Goal: Transaction & Acquisition: Obtain resource

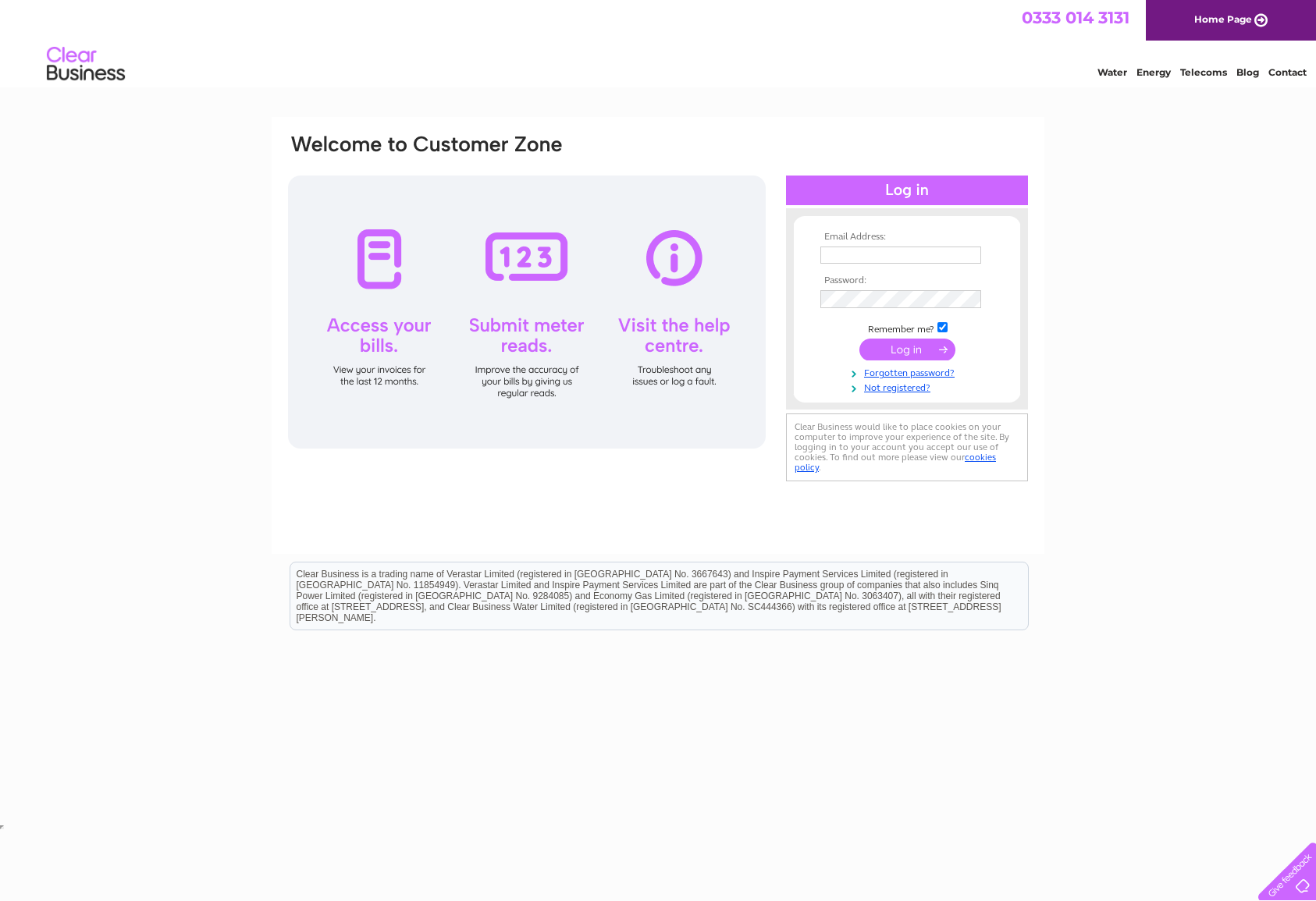
type input "Sherlockshaves@hotmail.com"
click at [924, 351] on input "submit" at bounding box center [907, 350] width 96 height 22
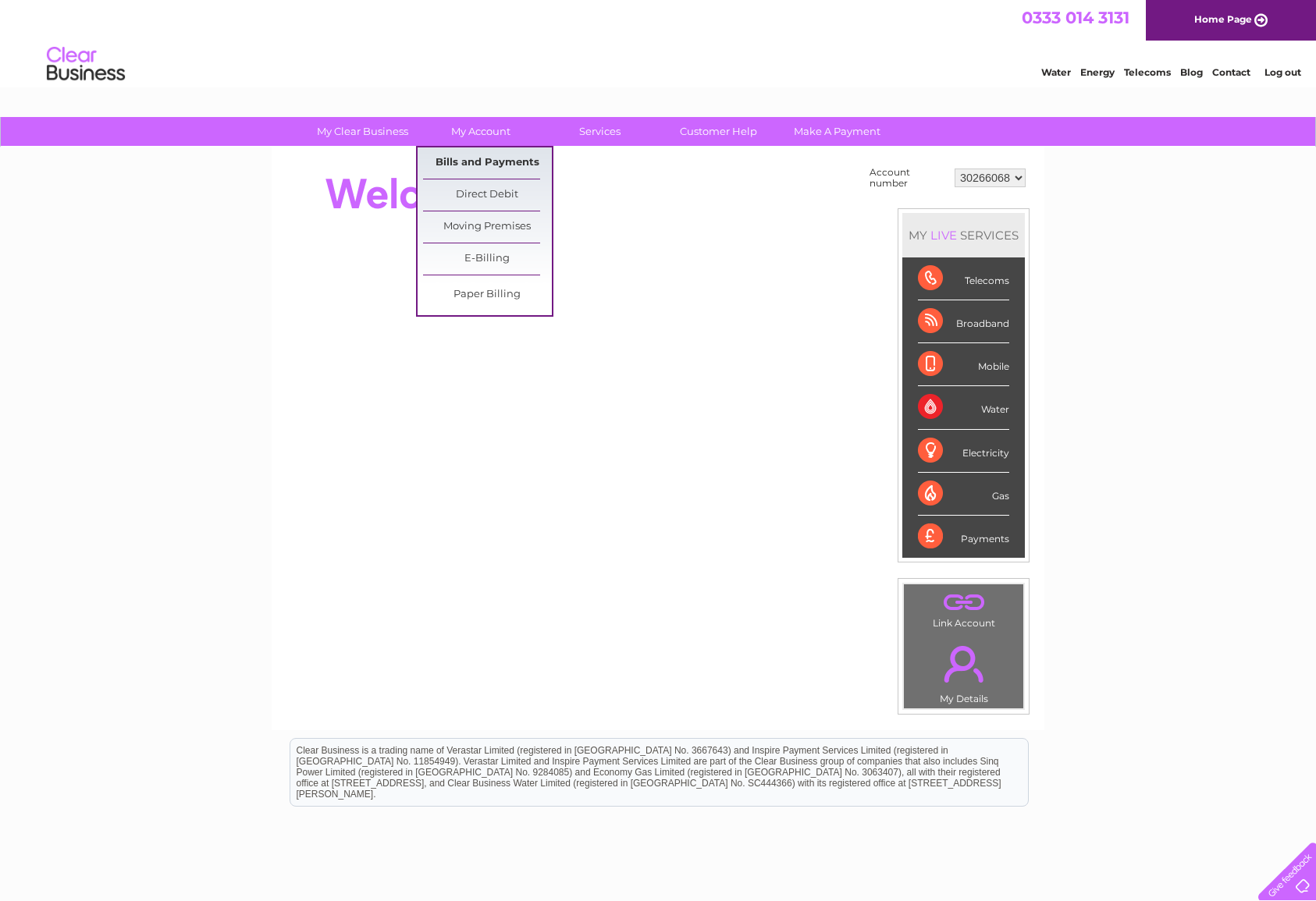
click at [525, 165] on link "Bills and Payments" at bounding box center [487, 163] width 129 height 31
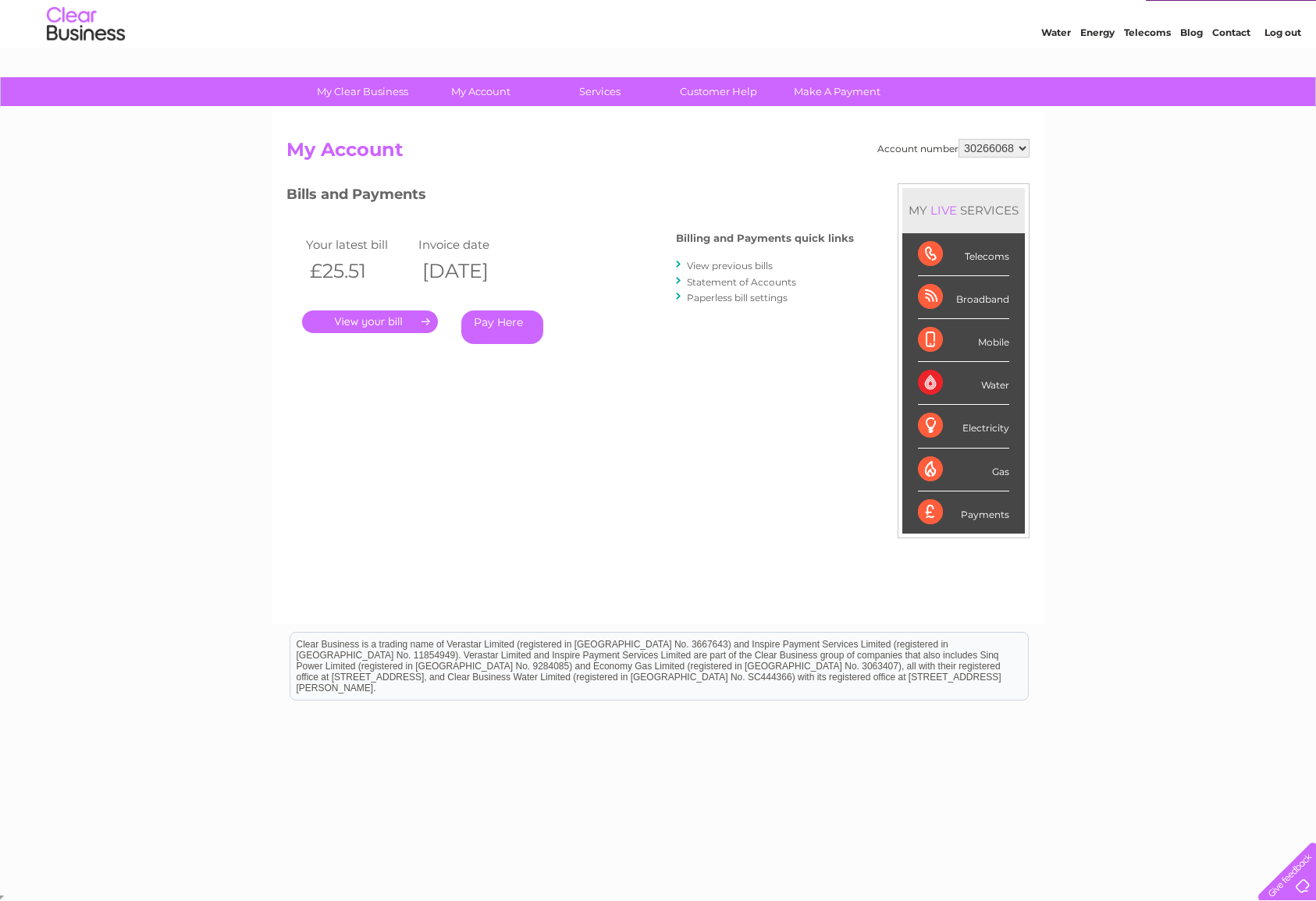
scroll to position [39, 0]
click at [764, 267] on link "View previous bills" at bounding box center [730, 266] width 86 height 12
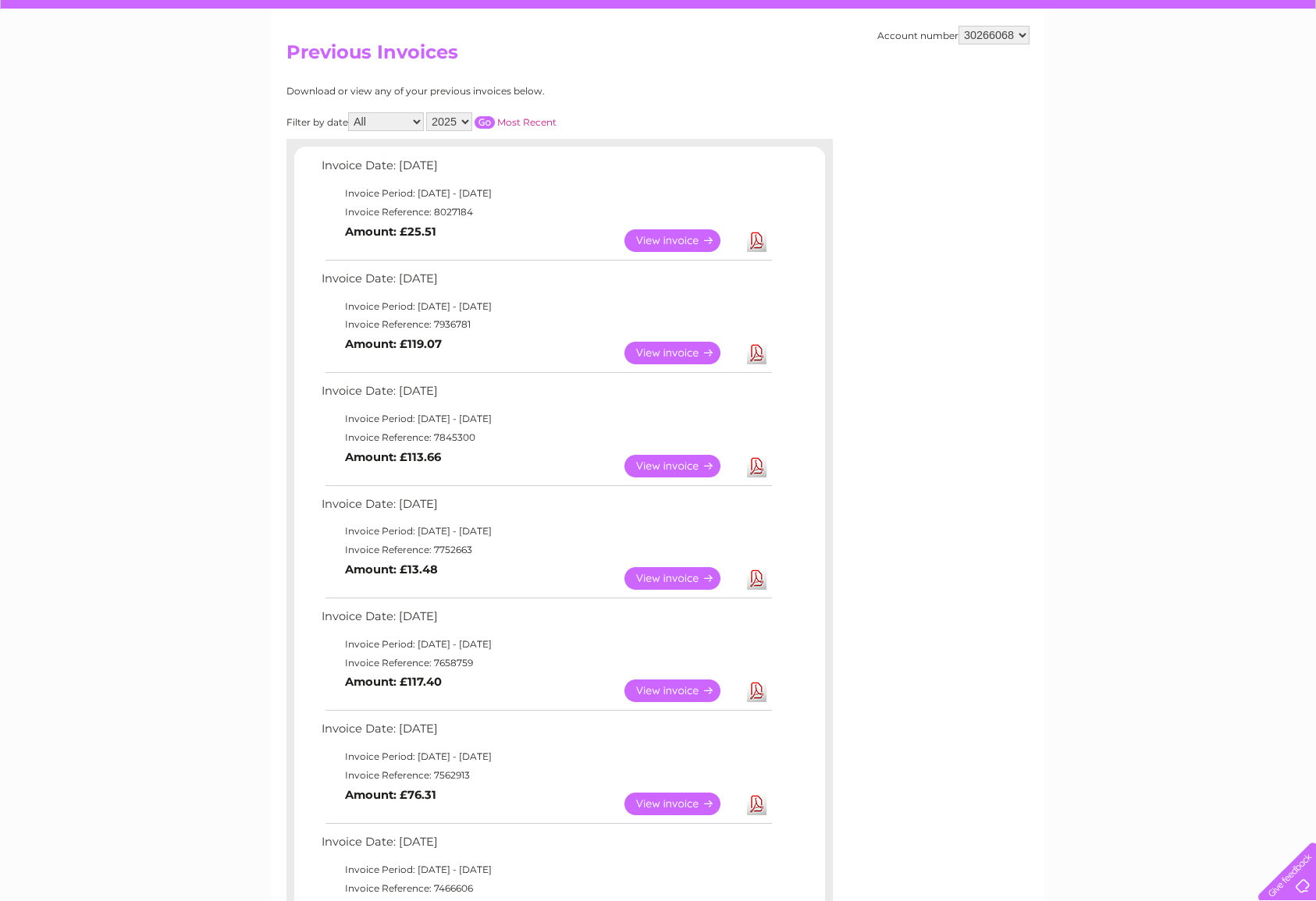
scroll to position [140, 0]
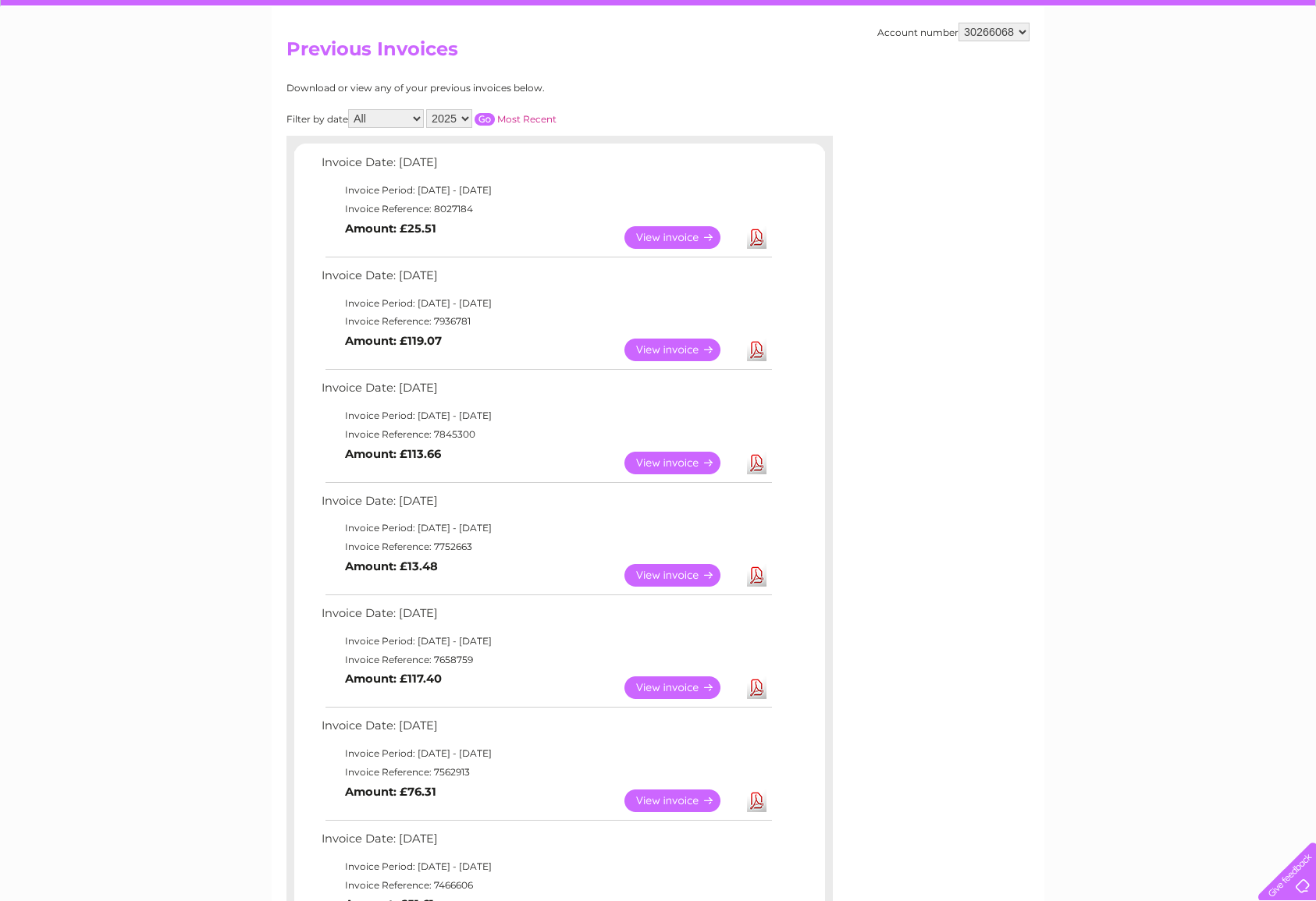
select select "3"
click at [495, 116] on input "button" at bounding box center [484, 120] width 20 height 13
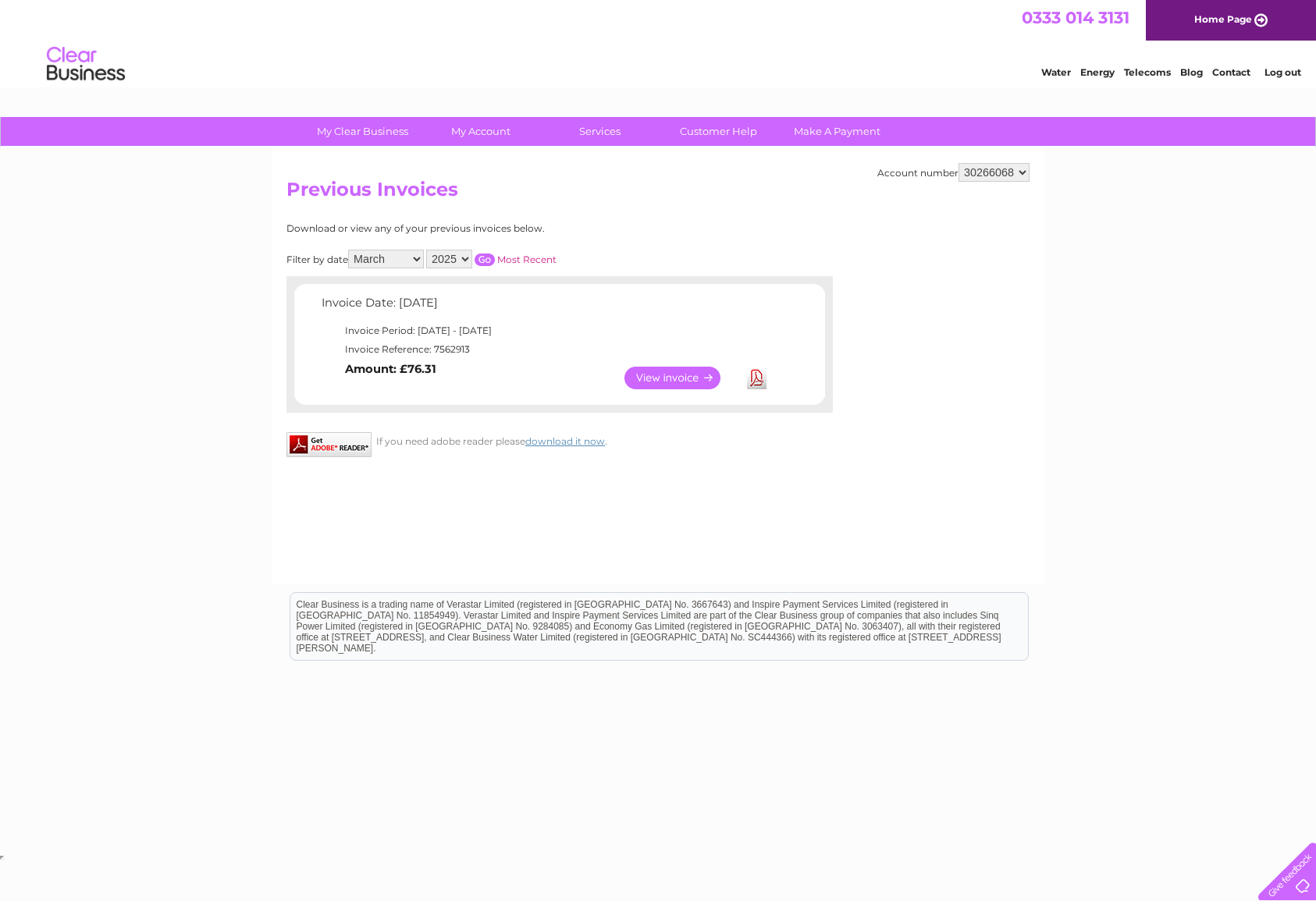
click at [675, 367] on link "View" at bounding box center [681, 378] width 114 height 23
click at [561, 314] on td "Invoice Date: 11 March 2025" at bounding box center [546, 308] width 457 height 29
click at [678, 368] on link "View" at bounding box center [681, 378] width 114 height 23
click at [435, 321] on td "Invoice Period: 1 March 2025 - 31 March 2025" at bounding box center [546, 331] width 457 height 18
click at [577, 221] on div "Account number 30266068 Previous Invoices Download or view any of your previous…" at bounding box center [658, 365] width 773 height 437
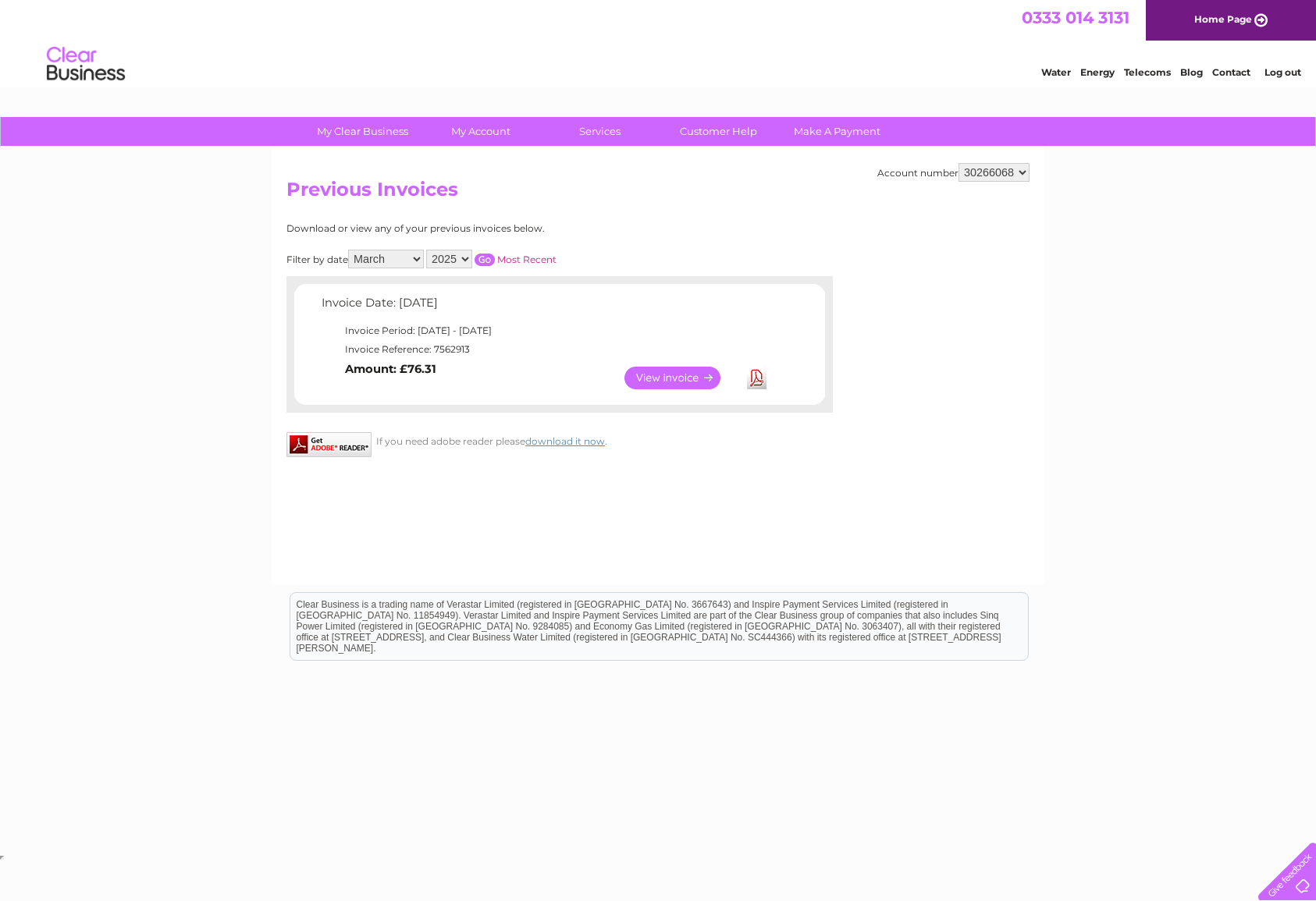
click at [495, 259] on input "button" at bounding box center [484, 260] width 20 height 13
click at [648, 367] on link "View" at bounding box center [681, 378] width 114 height 23
click at [502, 325] on td "Invoice Period: 1 March 2025 - 31 March 2025" at bounding box center [546, 331] width 457 height 18
click at [690, 373] on link "View" at bounding box center [681, 378] width 114 height 23
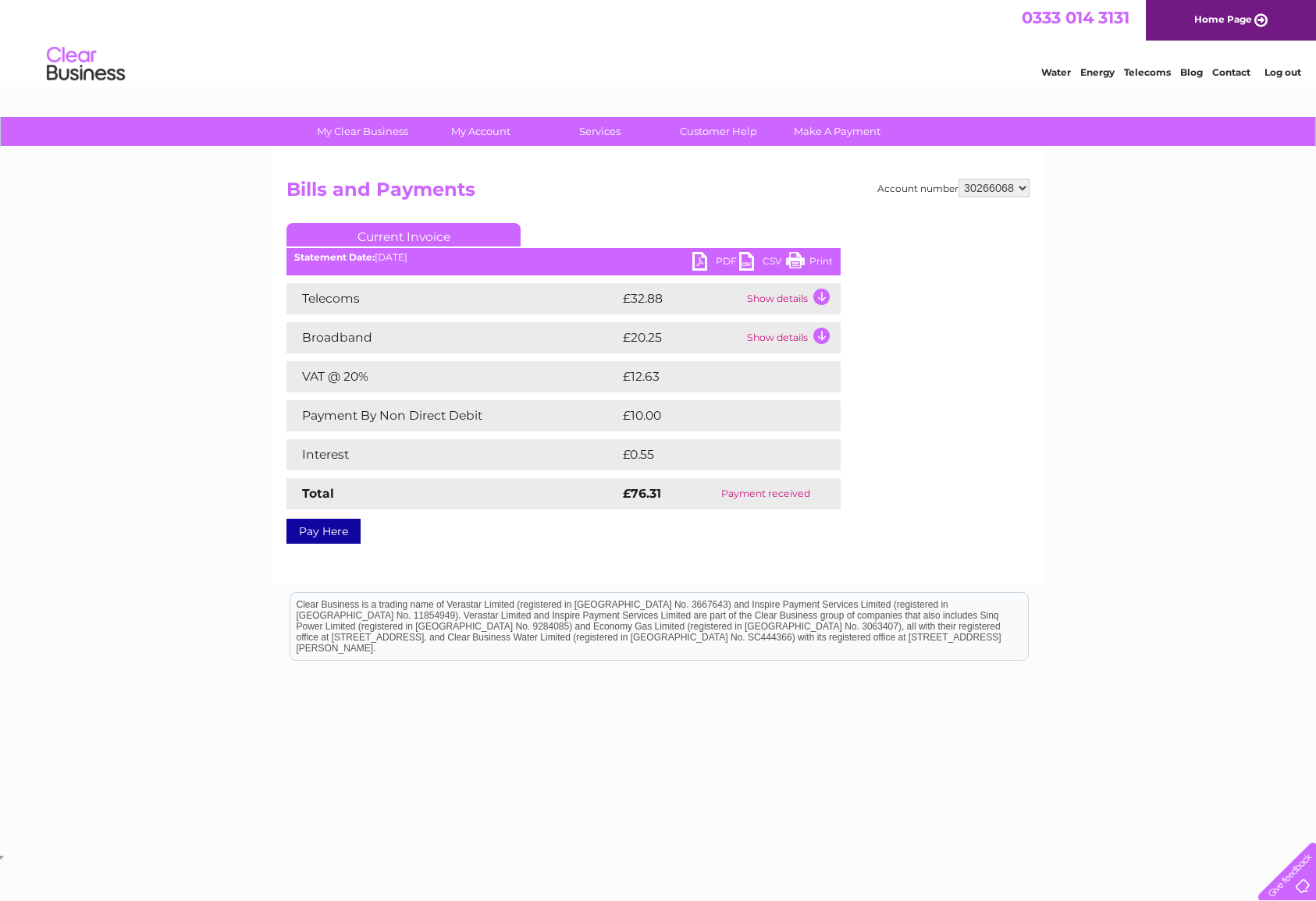
click at [806, 266] on link "Print" at bounding box center [809, 263] width 47 height 23
click at [718, 260] on link "PDF" at bounding box center [715, 263] width 47 height 23
click at [791, 298] on td "Show details" at bounding box center [791, 299] width 98 height 31
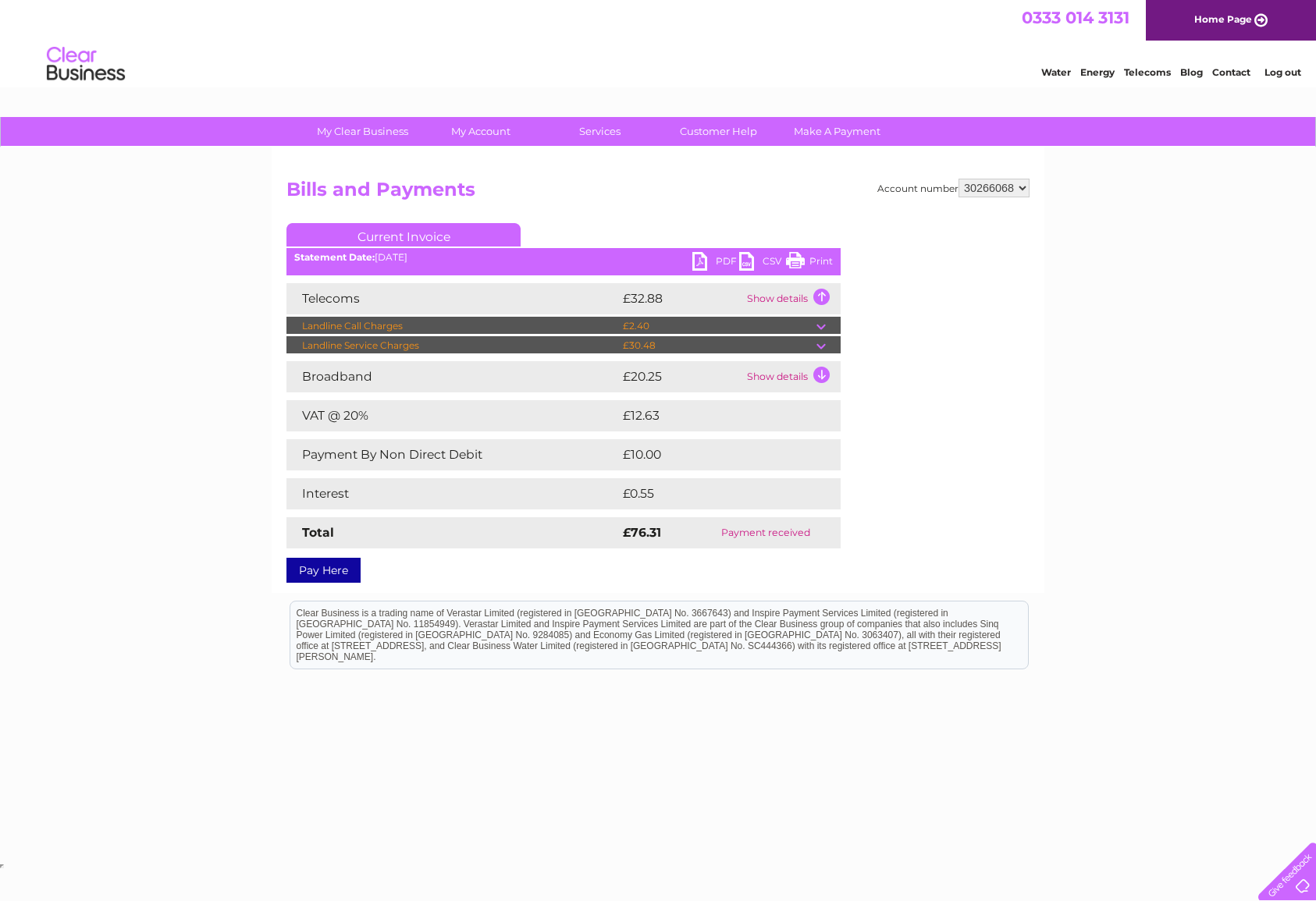
click at [817, 299] on td "Show details" at bounding box center [791, 299] width 98 height 31
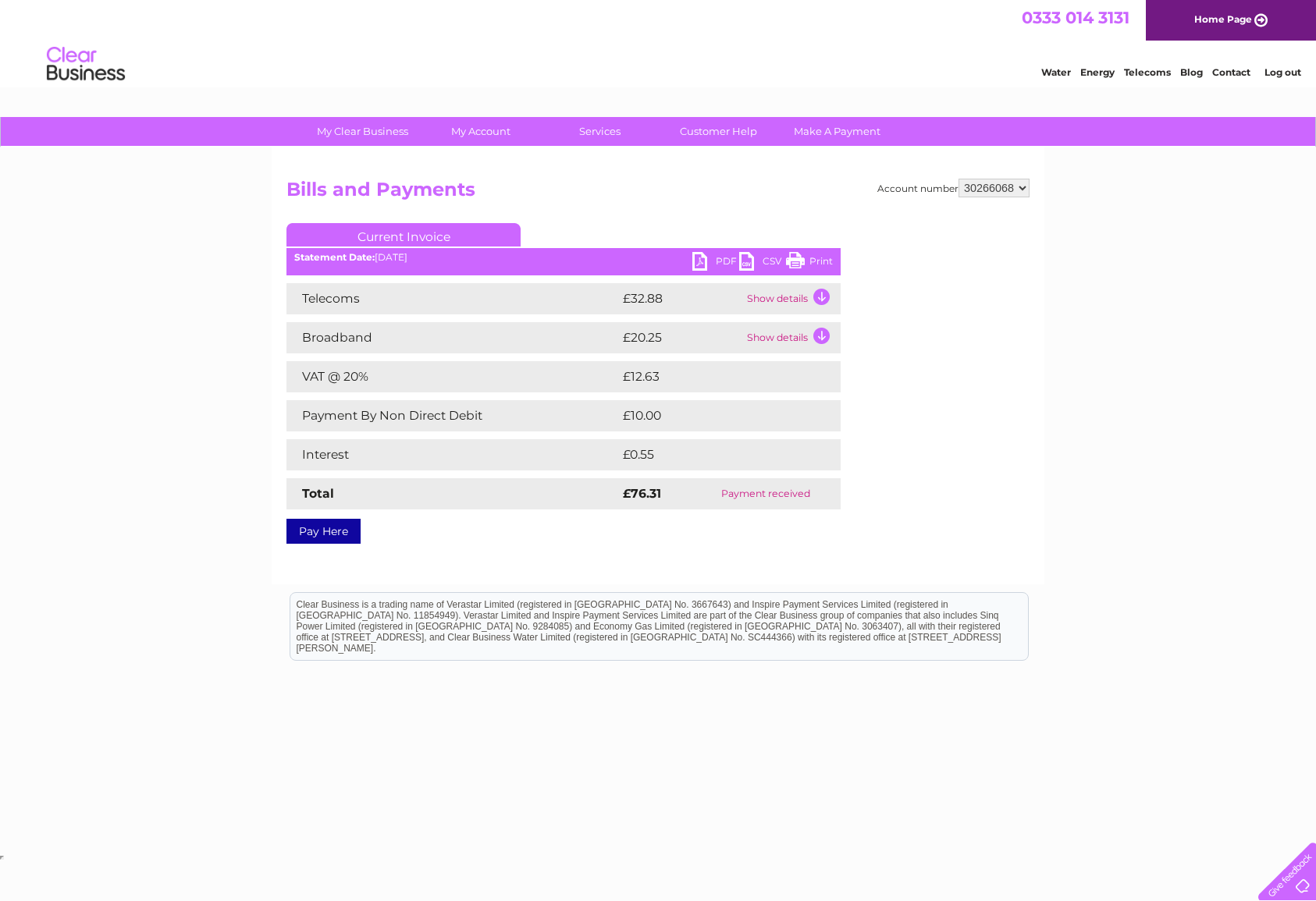
click at [794, 259] on link "Print" at bounding box center [809, 263] width 47 height 23
click at [710, 257] on link "PDF" at bounding box center [715, 263] width 47 height 23
click at [817, 262] on link "Print" at bounding box center [809, 263] width 47 height 23
click at [784, 299] on td "Show details" at bounding box center [791, 299] width 98 height 31
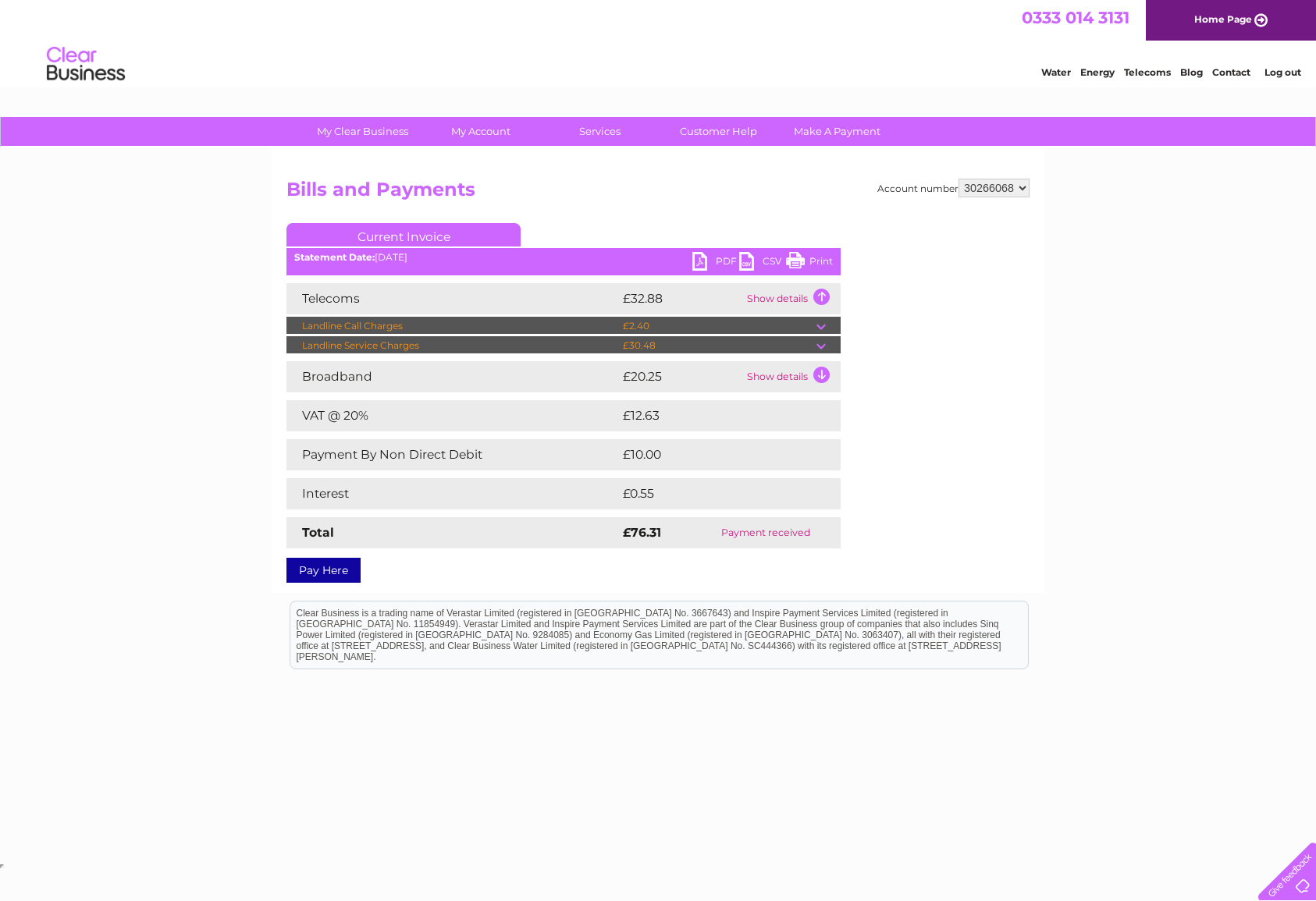
click at [784, 299] on td "Show details" at bounding box center [791, 299] width 98 height 31
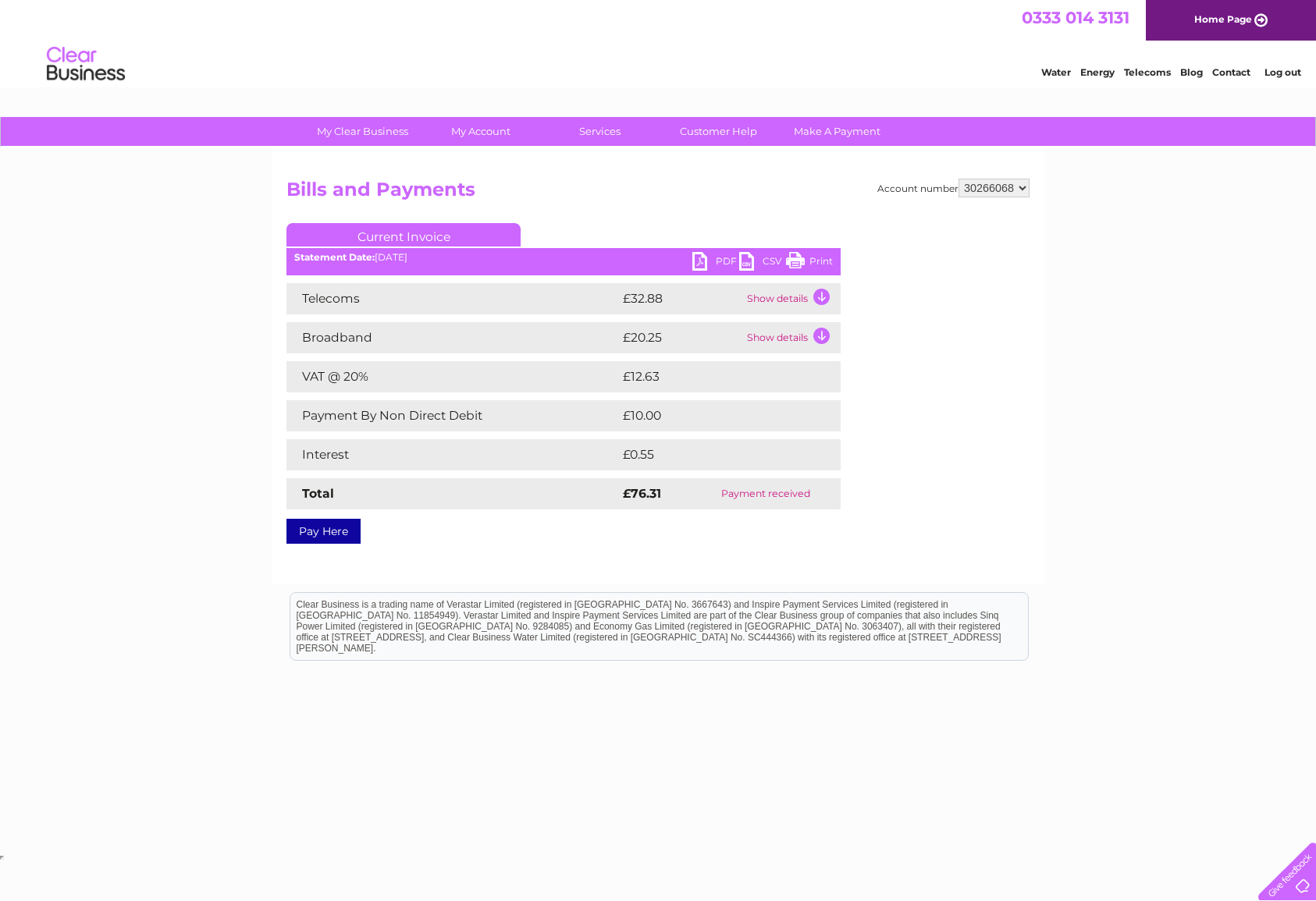
click at [789, 330] on td "Show details" at bounding box center [791, 338] width 98 height 31
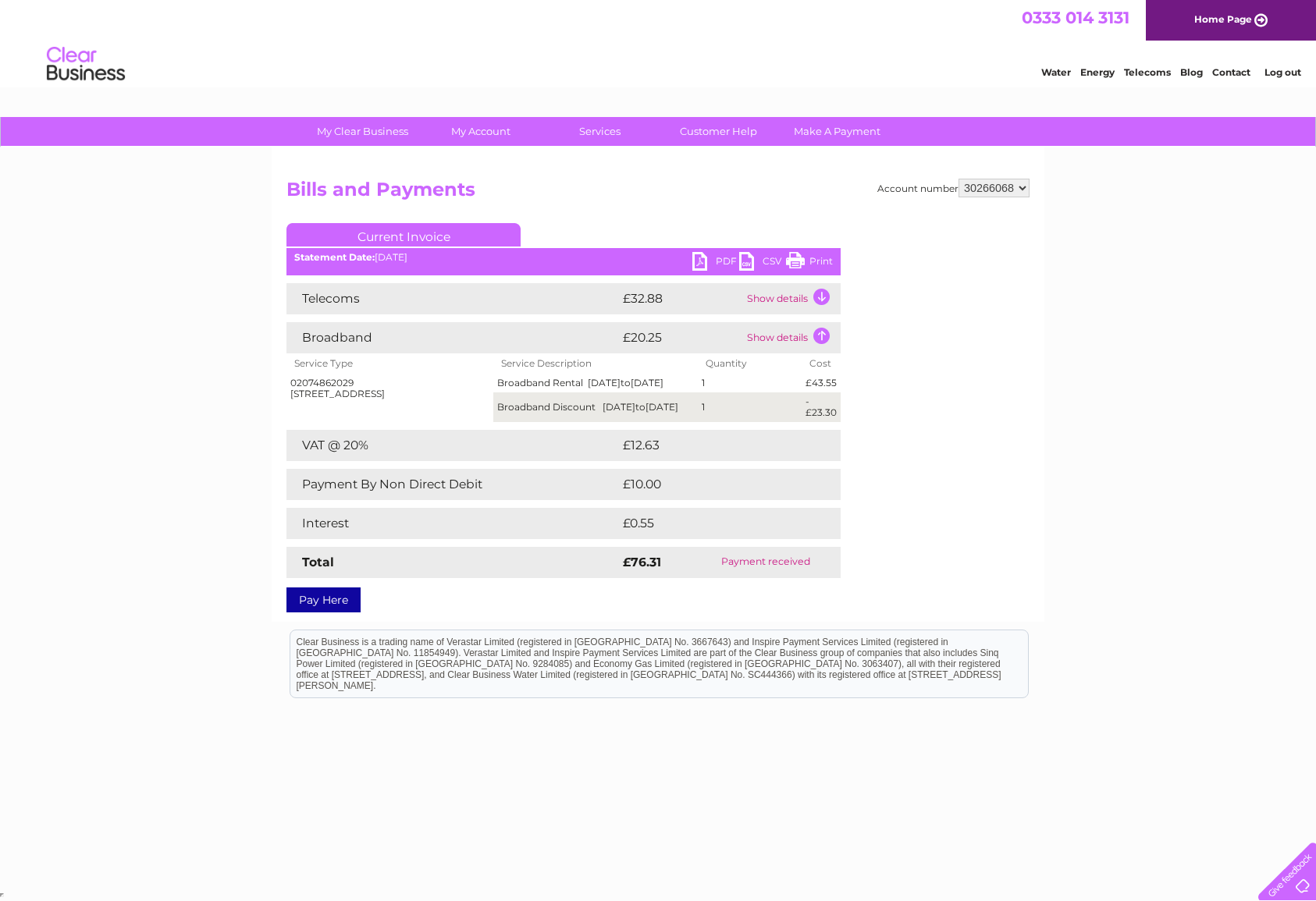
click at [789, 330] on td "Show details" at bounding box center [791, 338] width 98 height 31
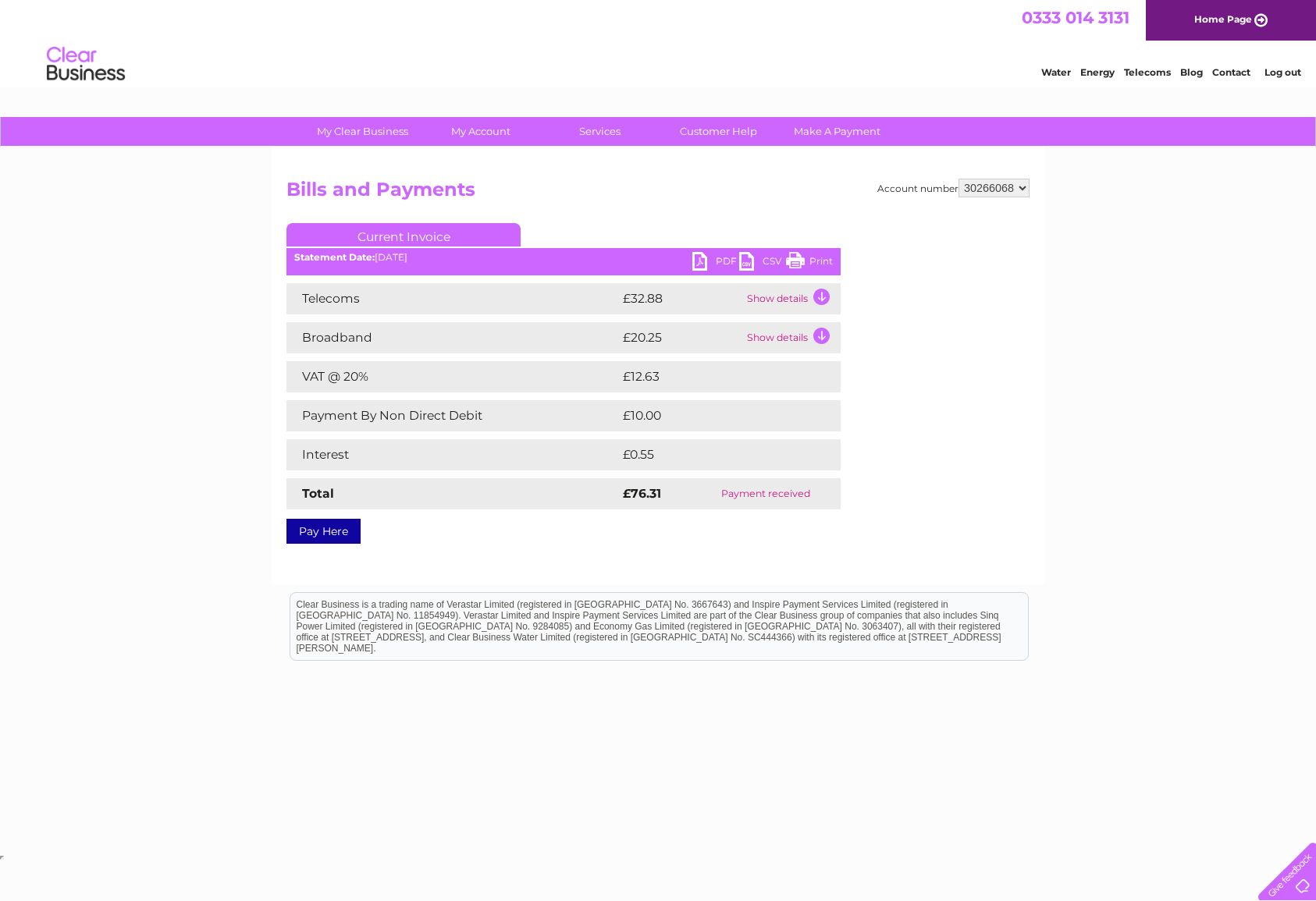
scroll to position [0, 1]
click at [408, 262] on div "Statement Date: 11/03/2025" at bounding box center [563, 257] width 554 height 11
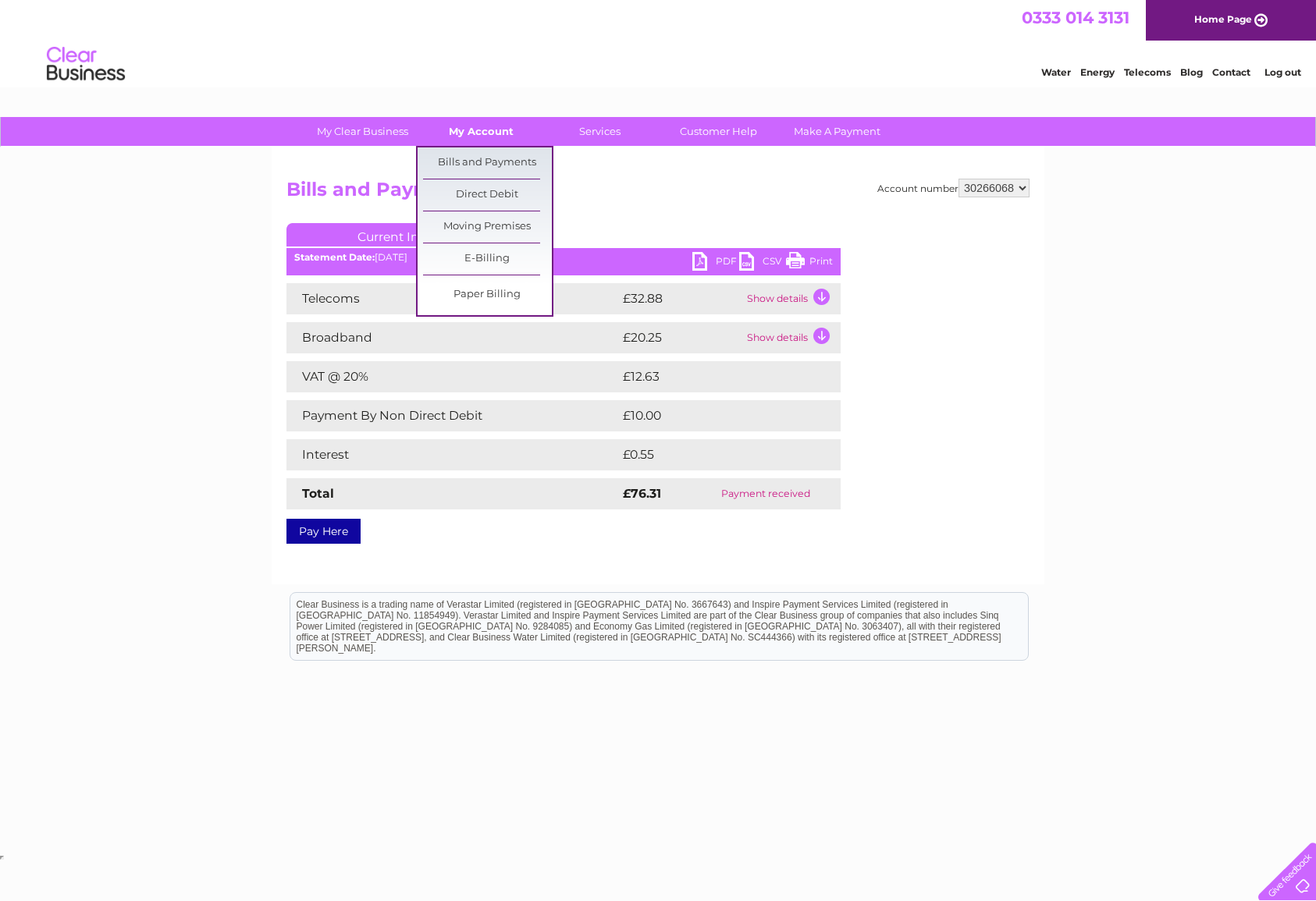
click at [476, 133] on link "My Account" at bounding box center [481, 132] width 129 height 29
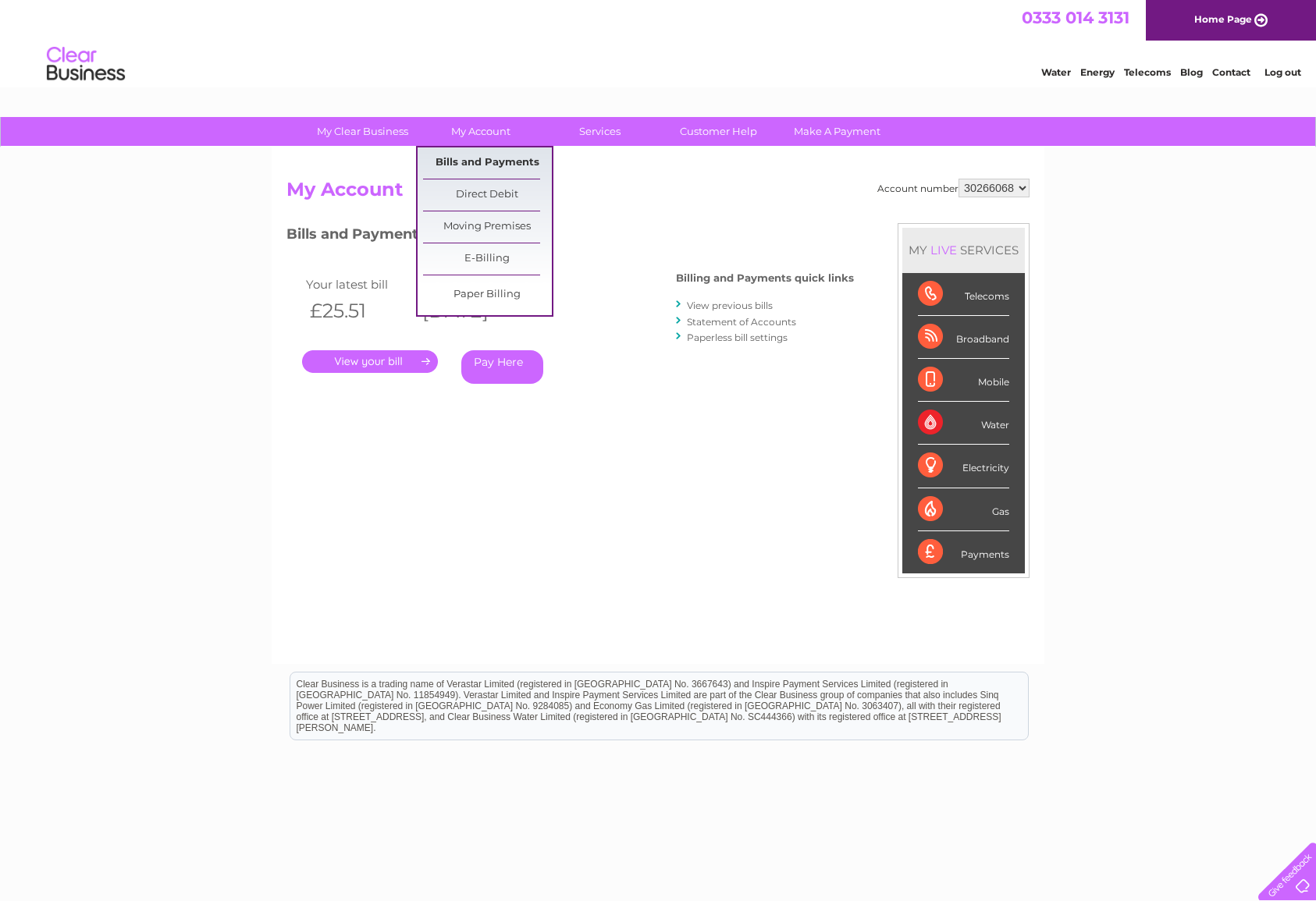
click at [490, 157] on link "Bills and Payments" at bounding box center [487, 163] width 129 height 31
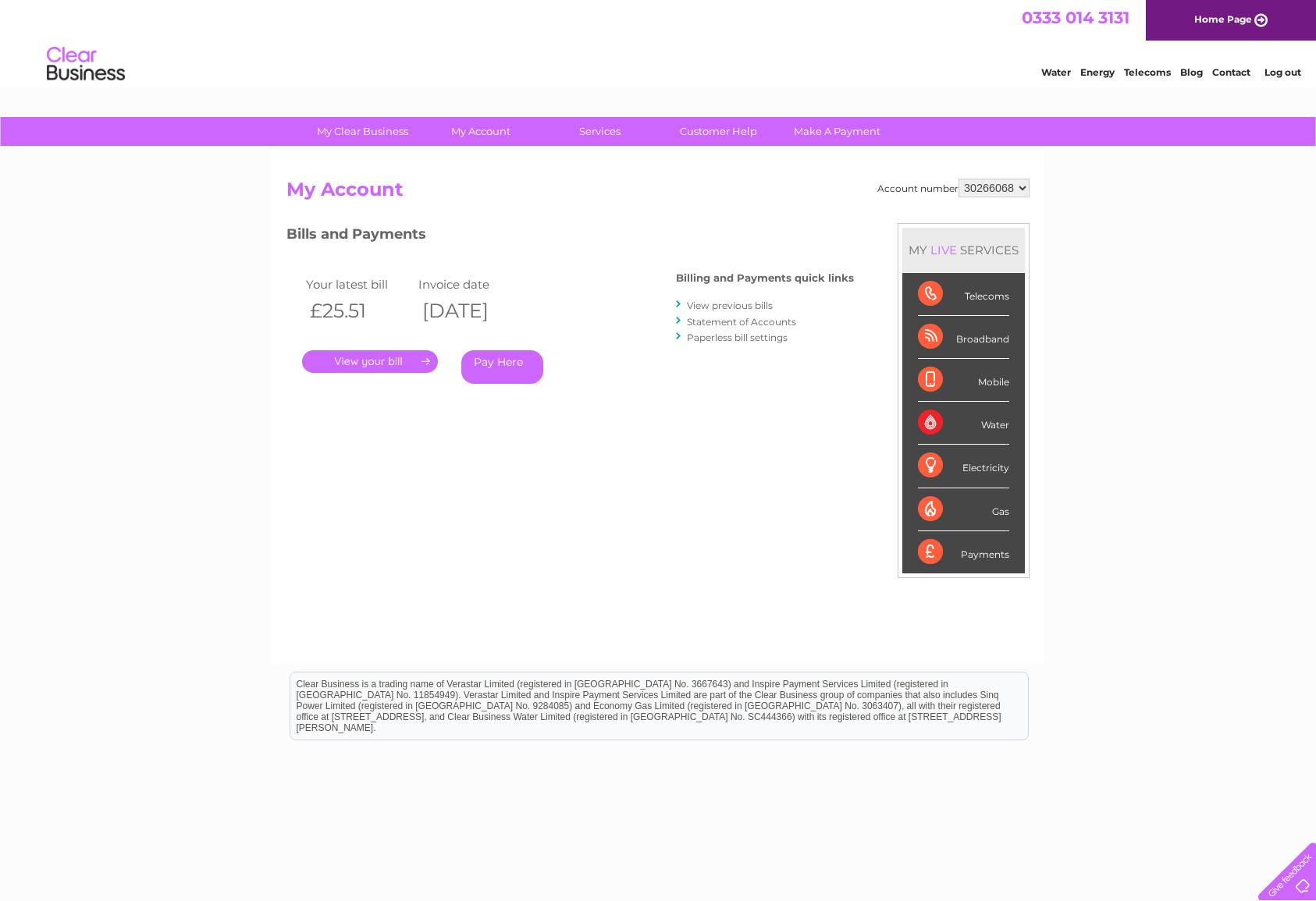
click at [750, 322] on link "Statement of Accounts" at bounding box center [741, 321] width 109 height 12
click at [758, 306] on link "View previous bills" at bounding box center [730, 305] width 86 height 12
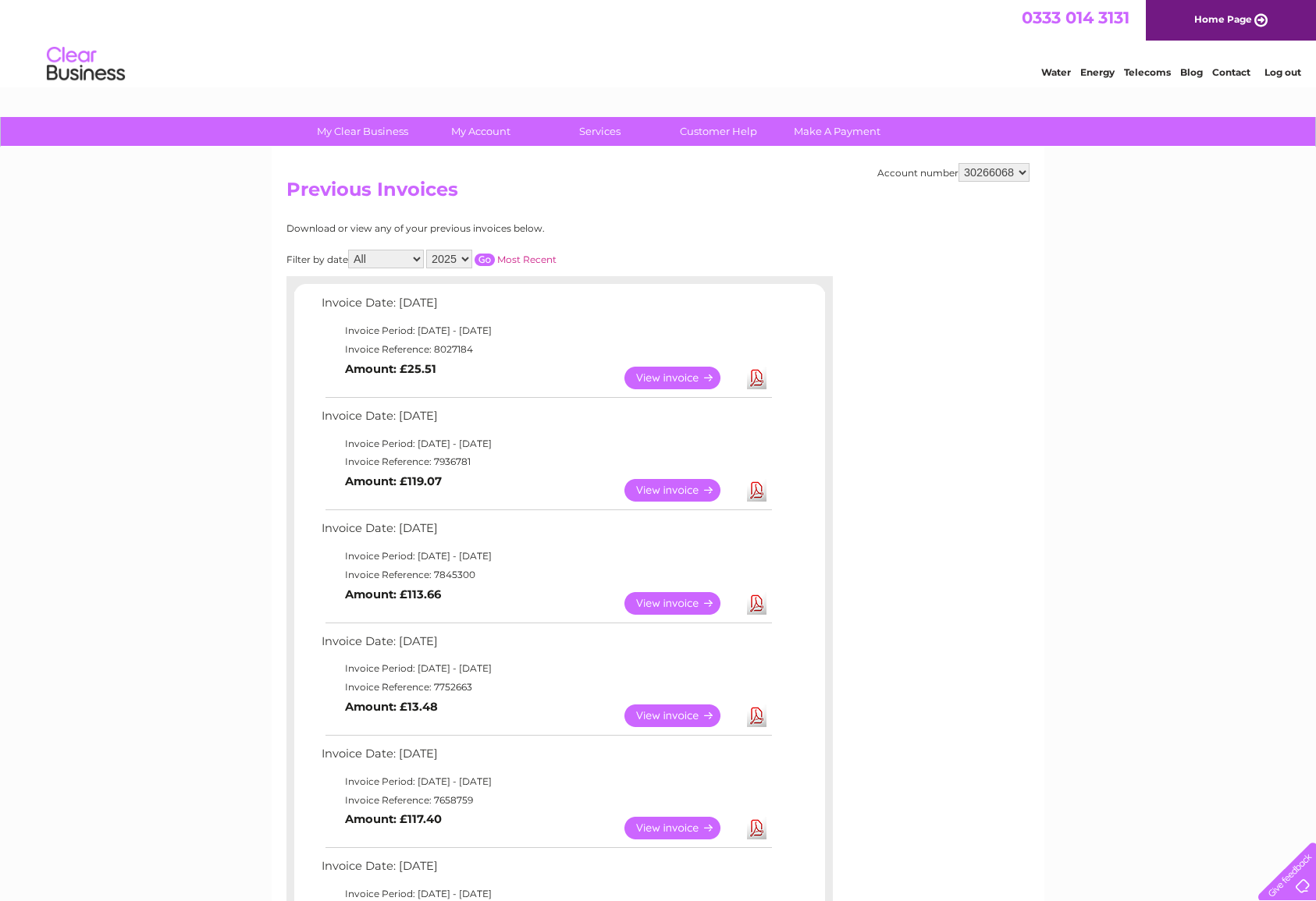
click at [695, 377] on link "View" at bounding box center [681, 378] width 114 height 23
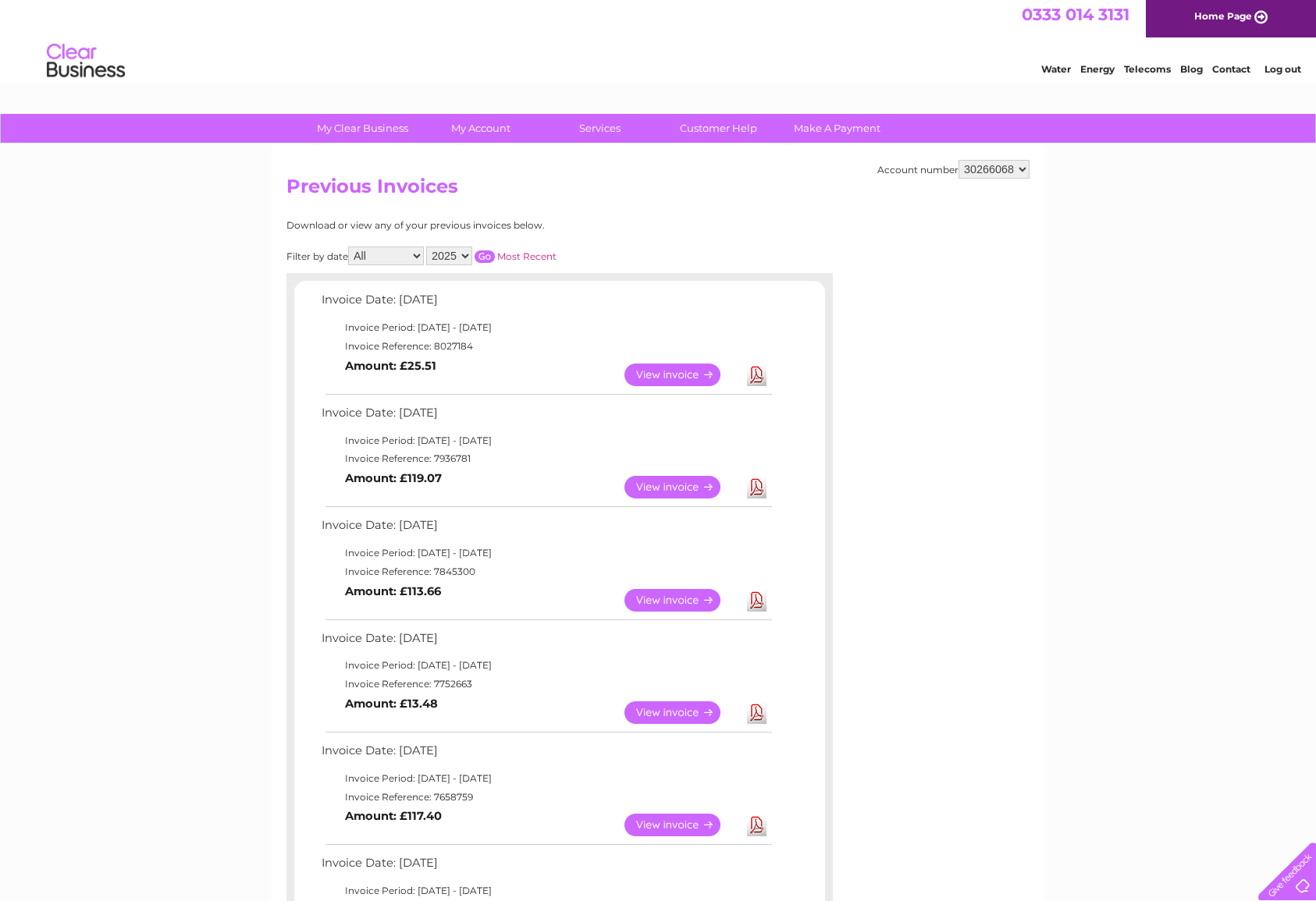
scroll to position [2, 0]
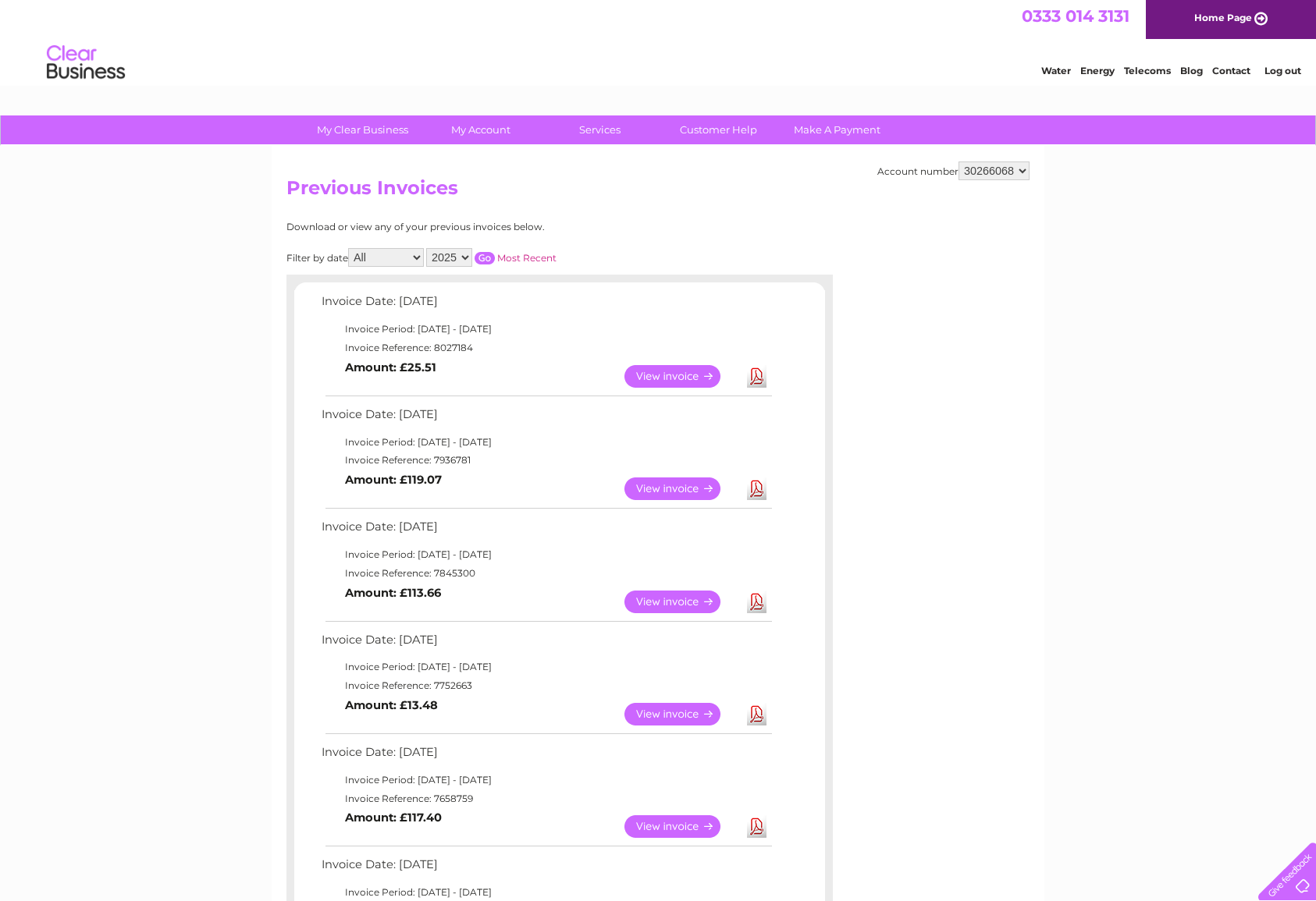
select select "3"
click at [494, 252] on input "button" at bounding box center [484, 258] width 20 height 13
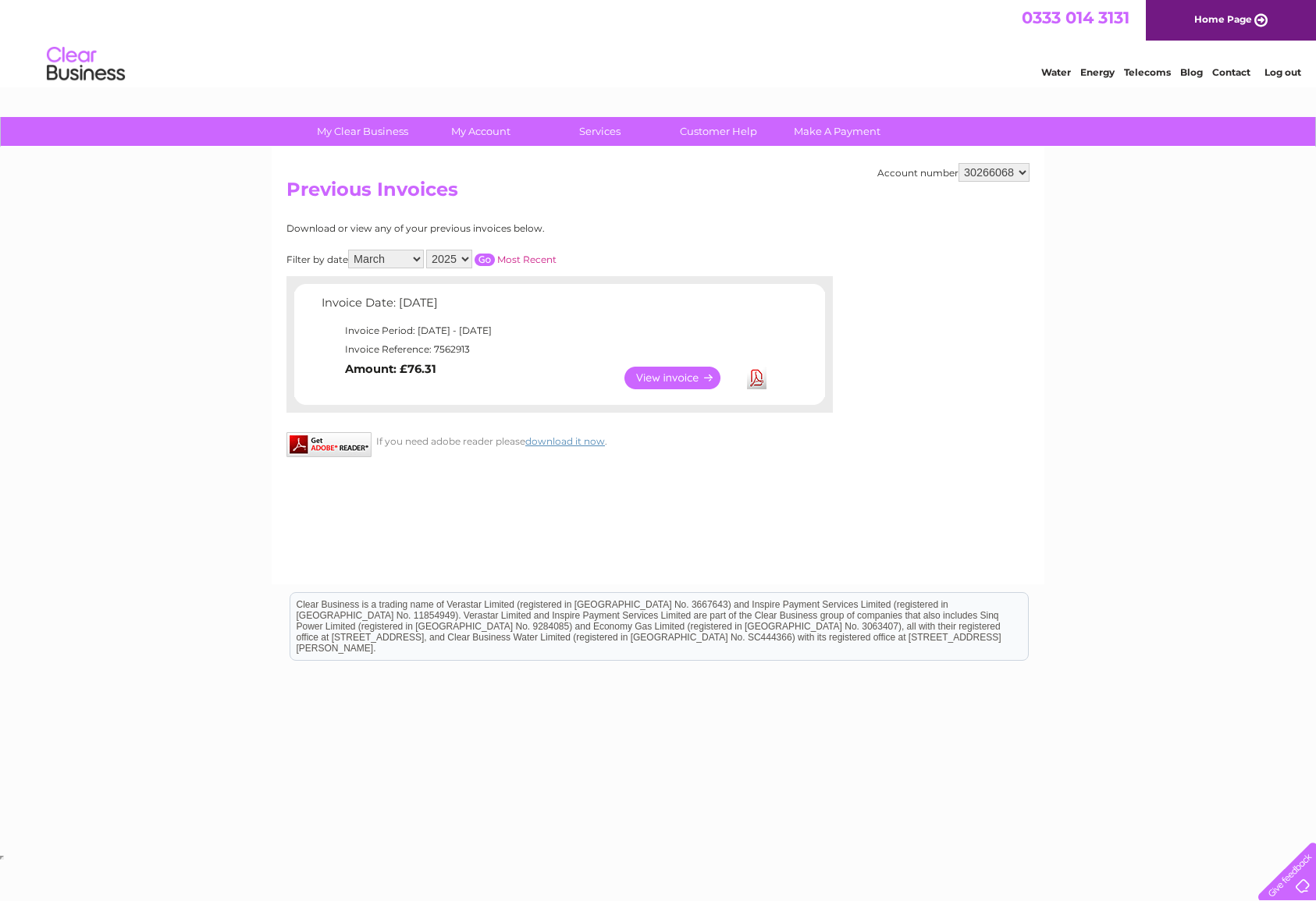
scroll to position [0, 0]
click at [684, 367] on link "View" at bounding box center [681, 378] width 114 height 23
select select
click at [688, 375] on link "View" at bounding box center [681, 378] width 114 height 23
click at [495, 254] on input "button" at bounding box center [484, 260] width 20 height 13
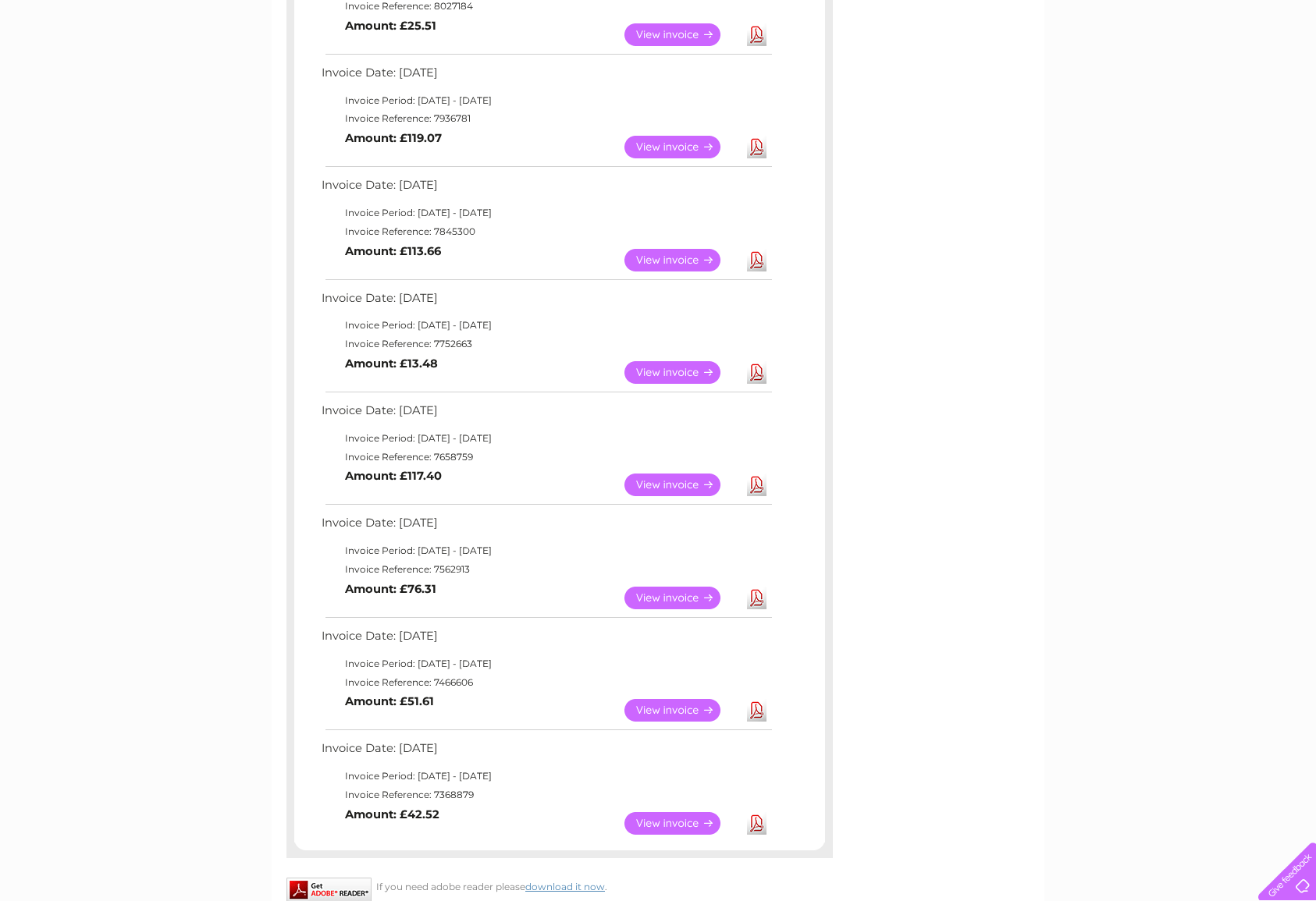
scroll to position [347, 0]
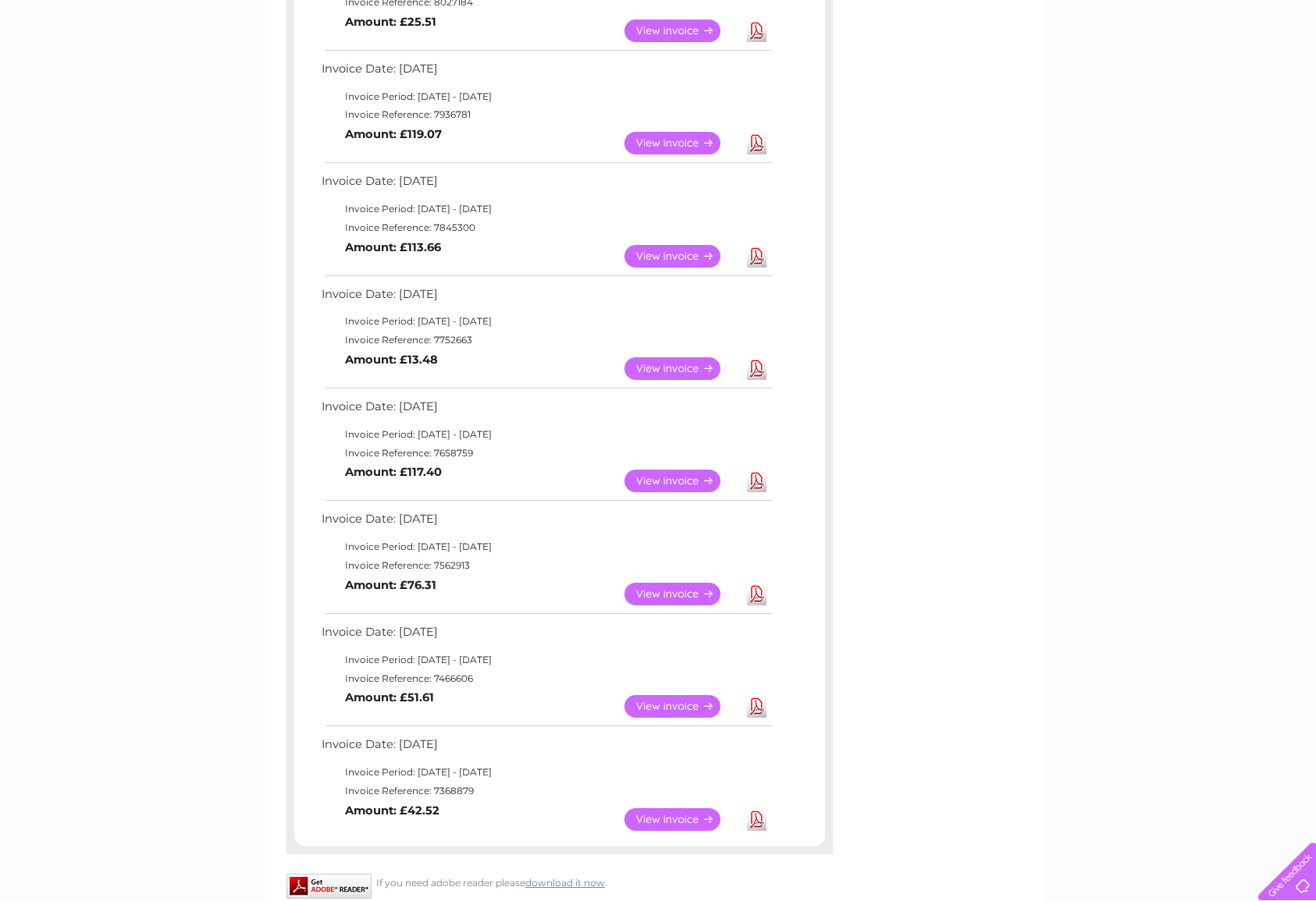
click at [695, 583] on link "View" at bounding box center [681, 594] width 114 height 23
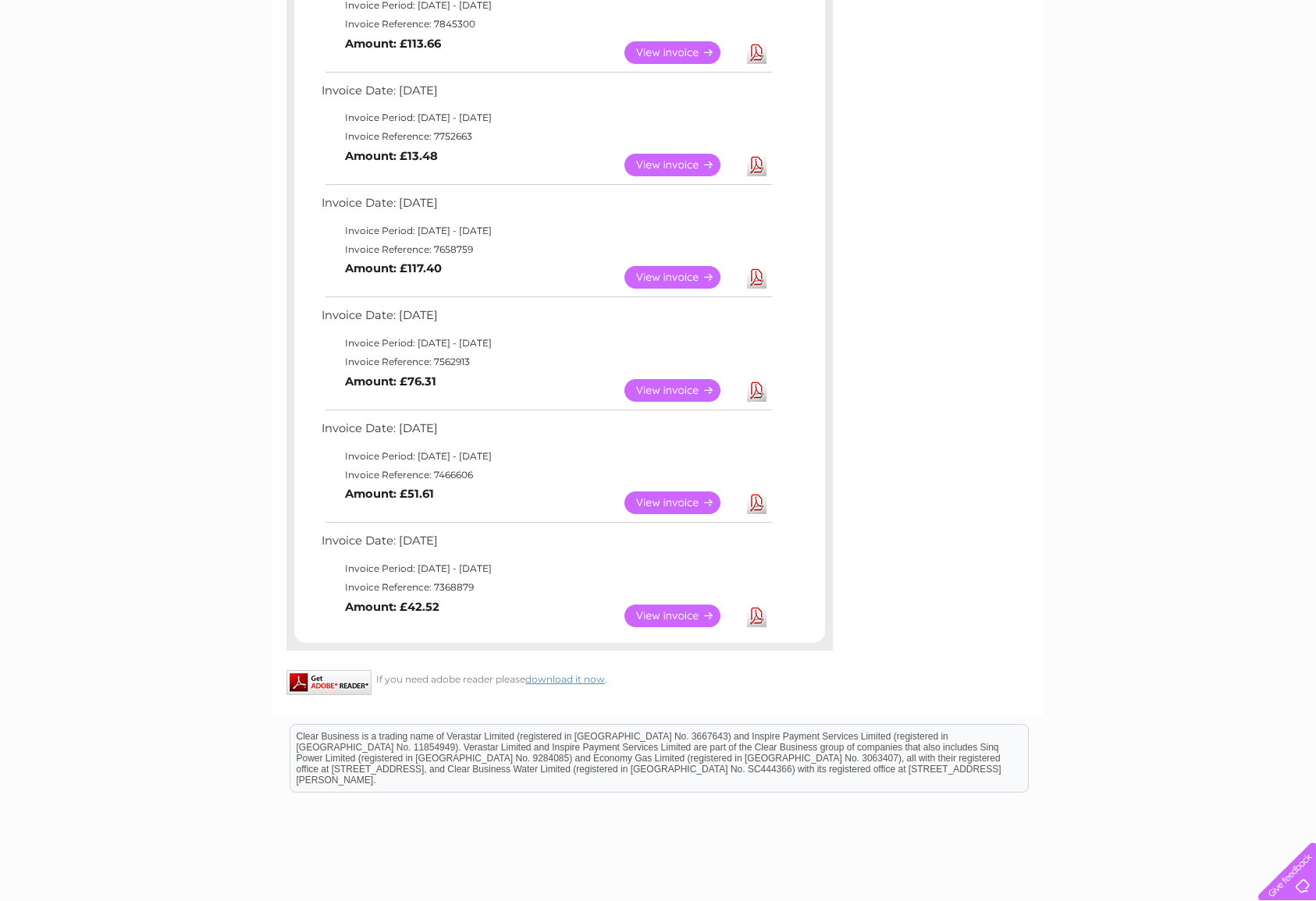
scroll to position [547, 0]
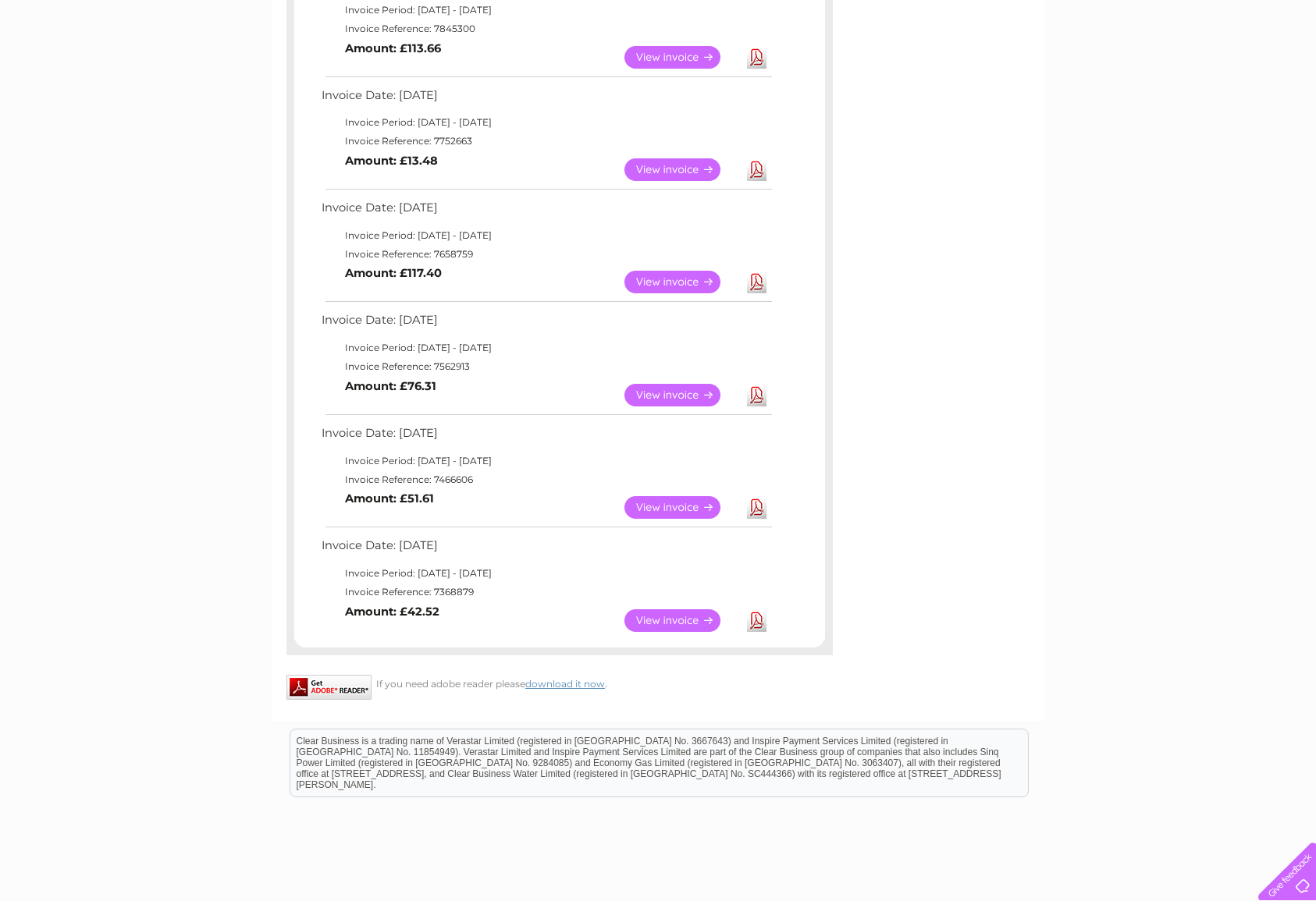
click at [756, 384] on link "Download" at bounding box center [756, 395] width 19 height 23
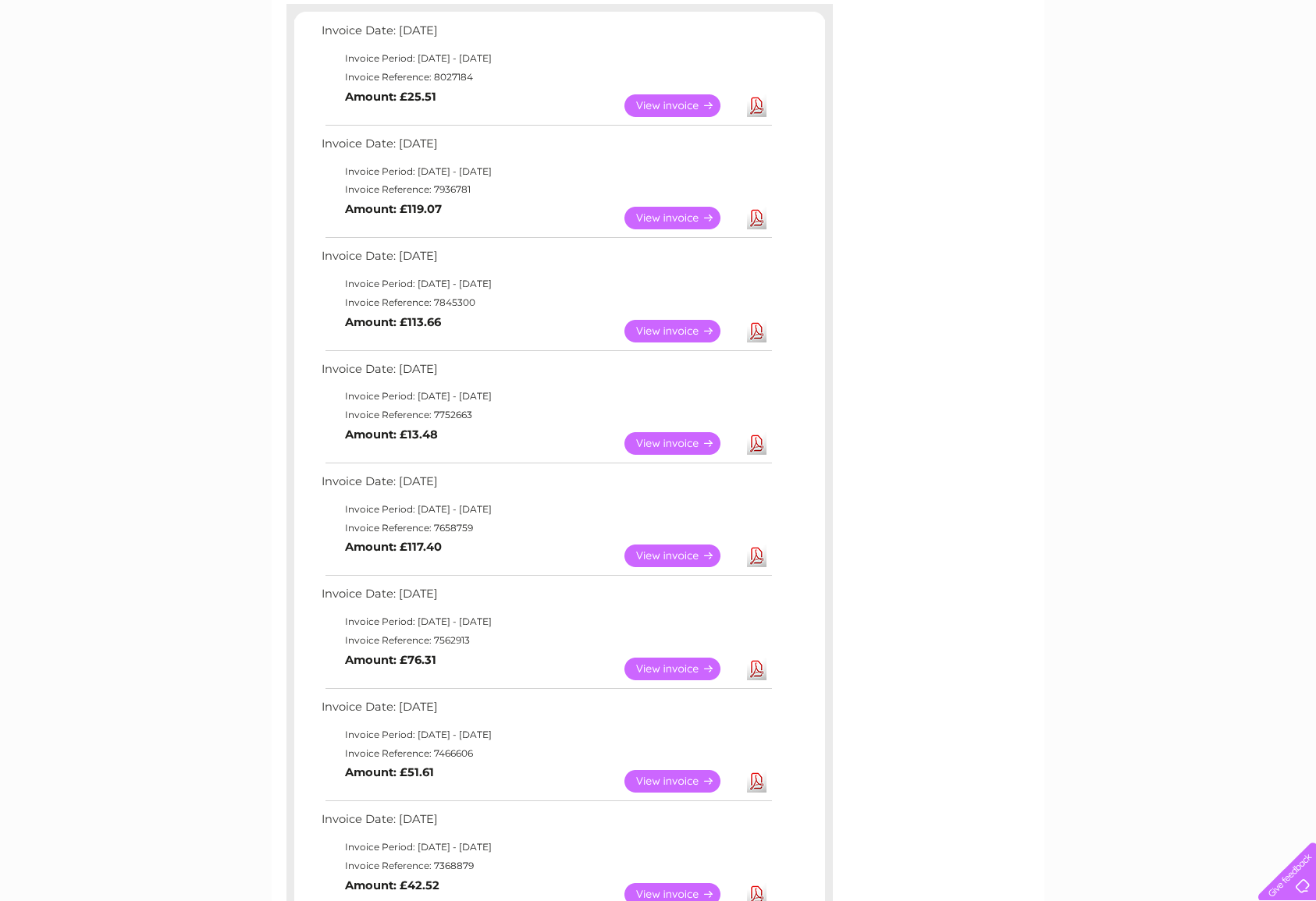
scroll to position [393, 0]
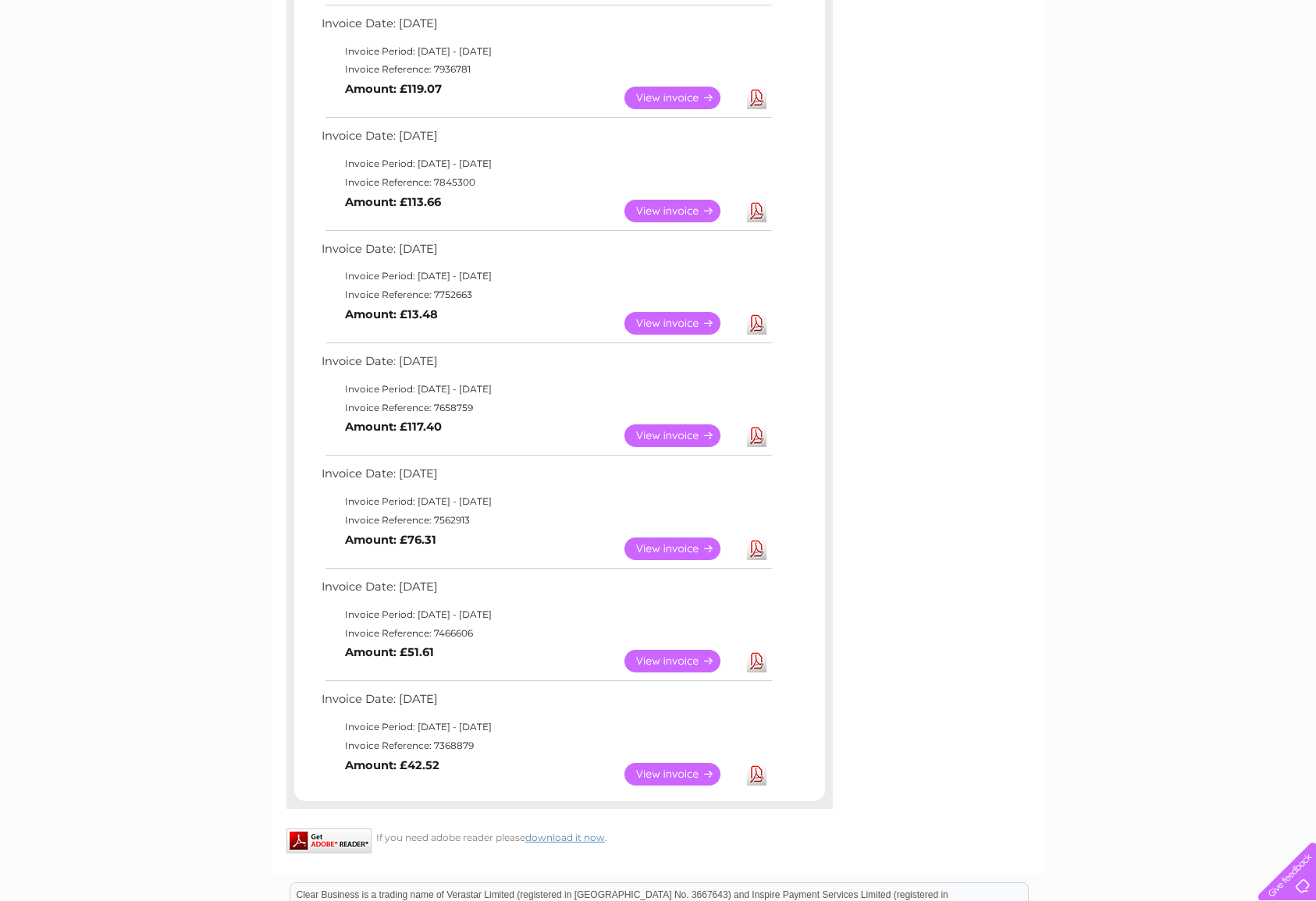
click at [678, 537] on link "View" at bounding box center [681, 548] width 114 height 23
click at [691, 427] on link "View" at bounding box center [681, 436] width 114 height 23
click at [666, 316] on link "View" at bounding box center [681, 323] width 114 height 23
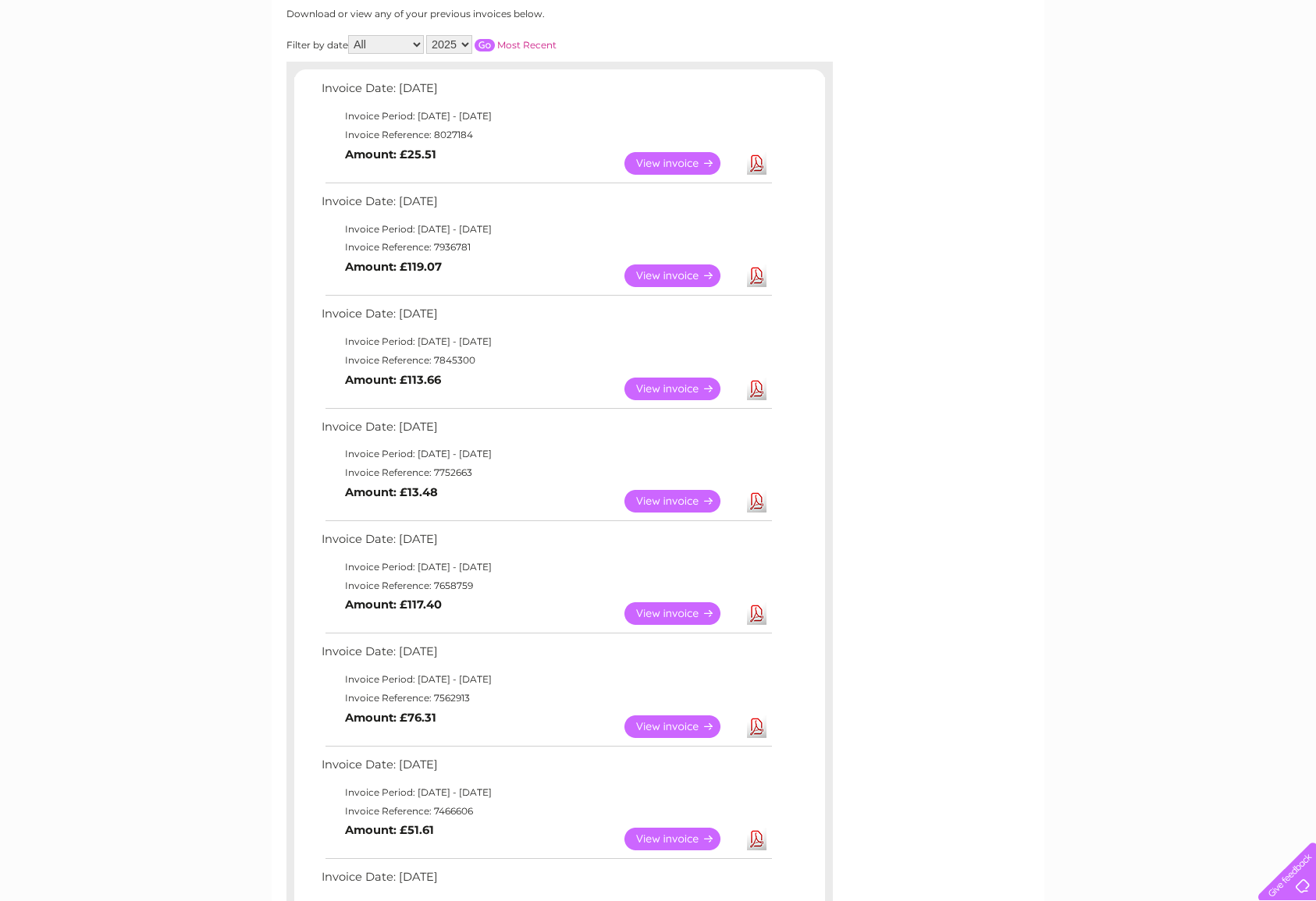
scroll to position [202, 0]
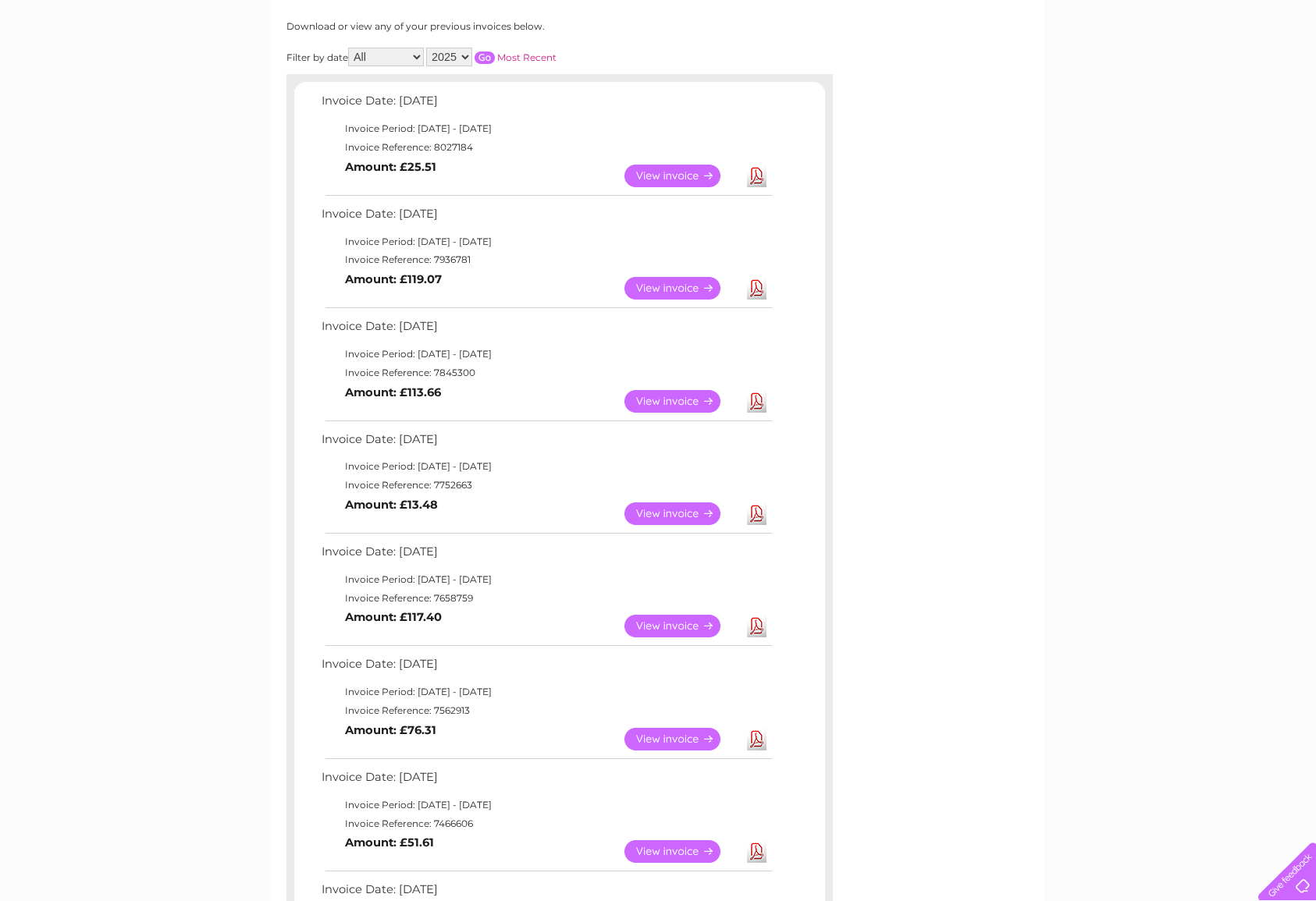
click at [711, 390] on link "View" at bounding box center [681, 401] width 114 height 23
click at [755, 281] on link "Download" at bounding box center [756, 288] width 19 height 23
click at [691, 277] on link "View" at bounding box center [681, 288] width 114 height 23
click at [674, 171] on link "View" at bounding box center [681, 176] width 114 height 23
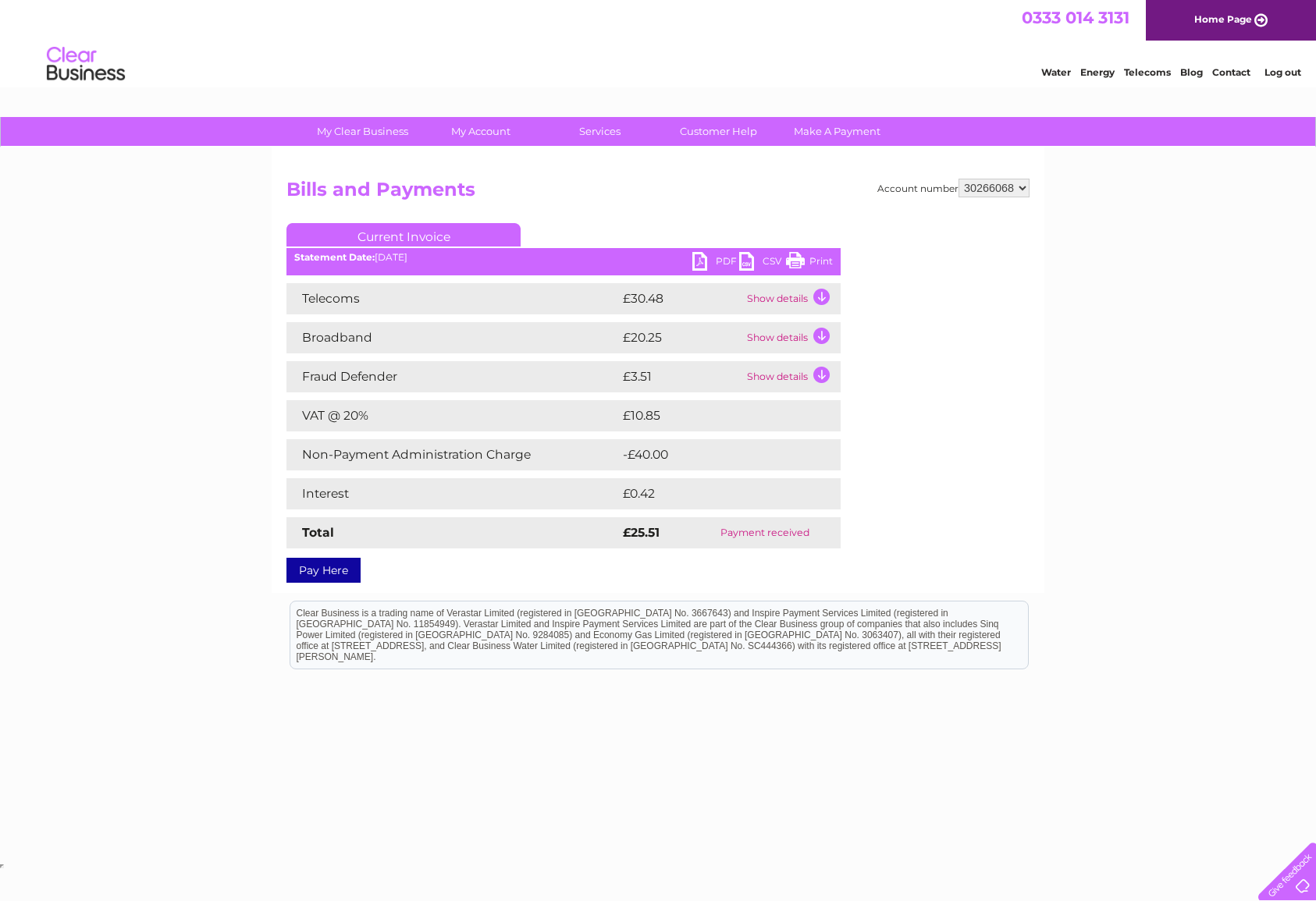
click at [700, 265] on link "PDF" at bounding box center [715, 263] width 47 height 23
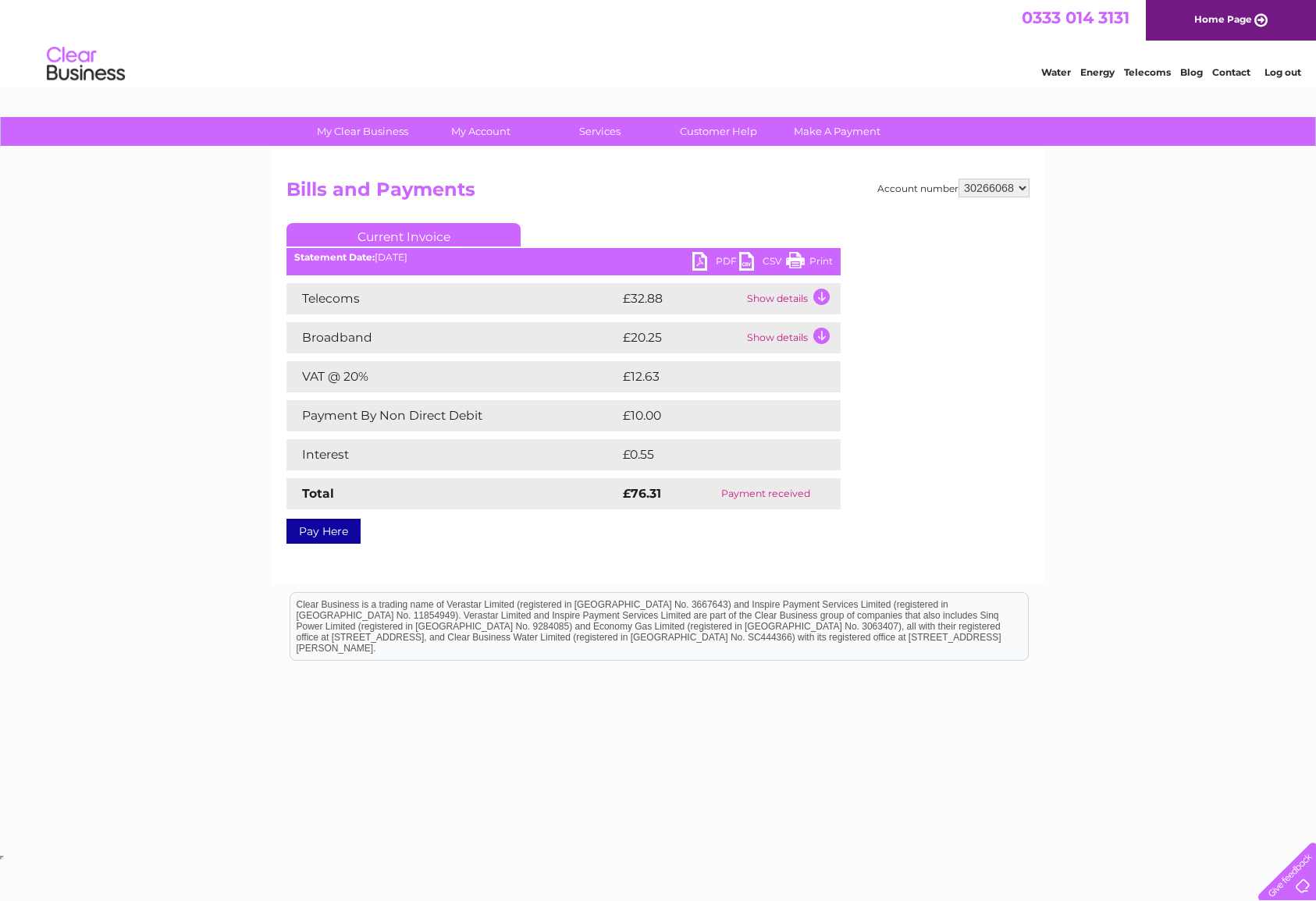
click at [711, 260] on link "PDF" at bounding box center [715, 263] width 47 height 23
click at [826, 301] on td "Show details" at bounding box center [791, 299] width 98 height 31
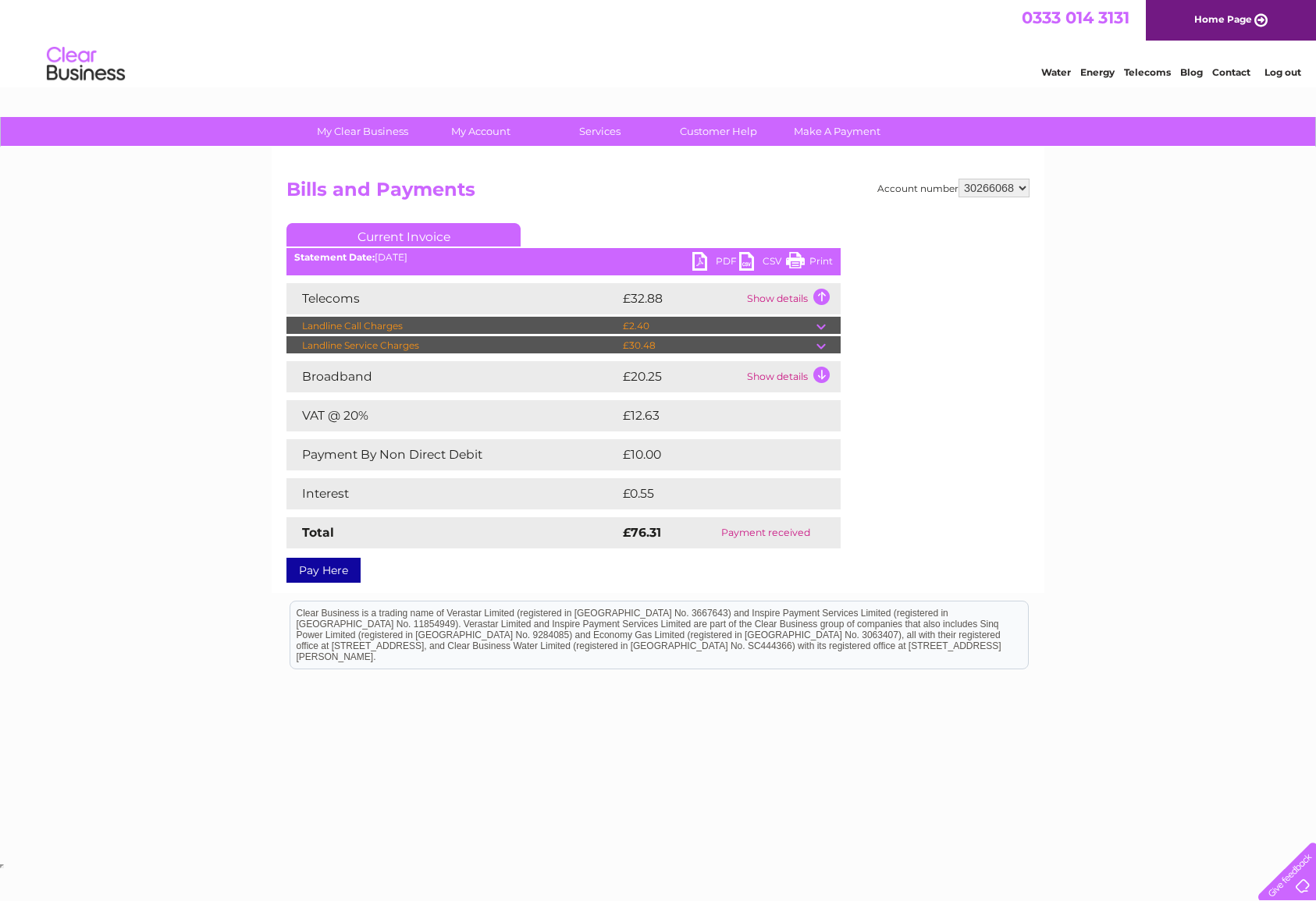
click at [826, 301] on td "Show details" at bounding box center [791, 299] width 98 height 31
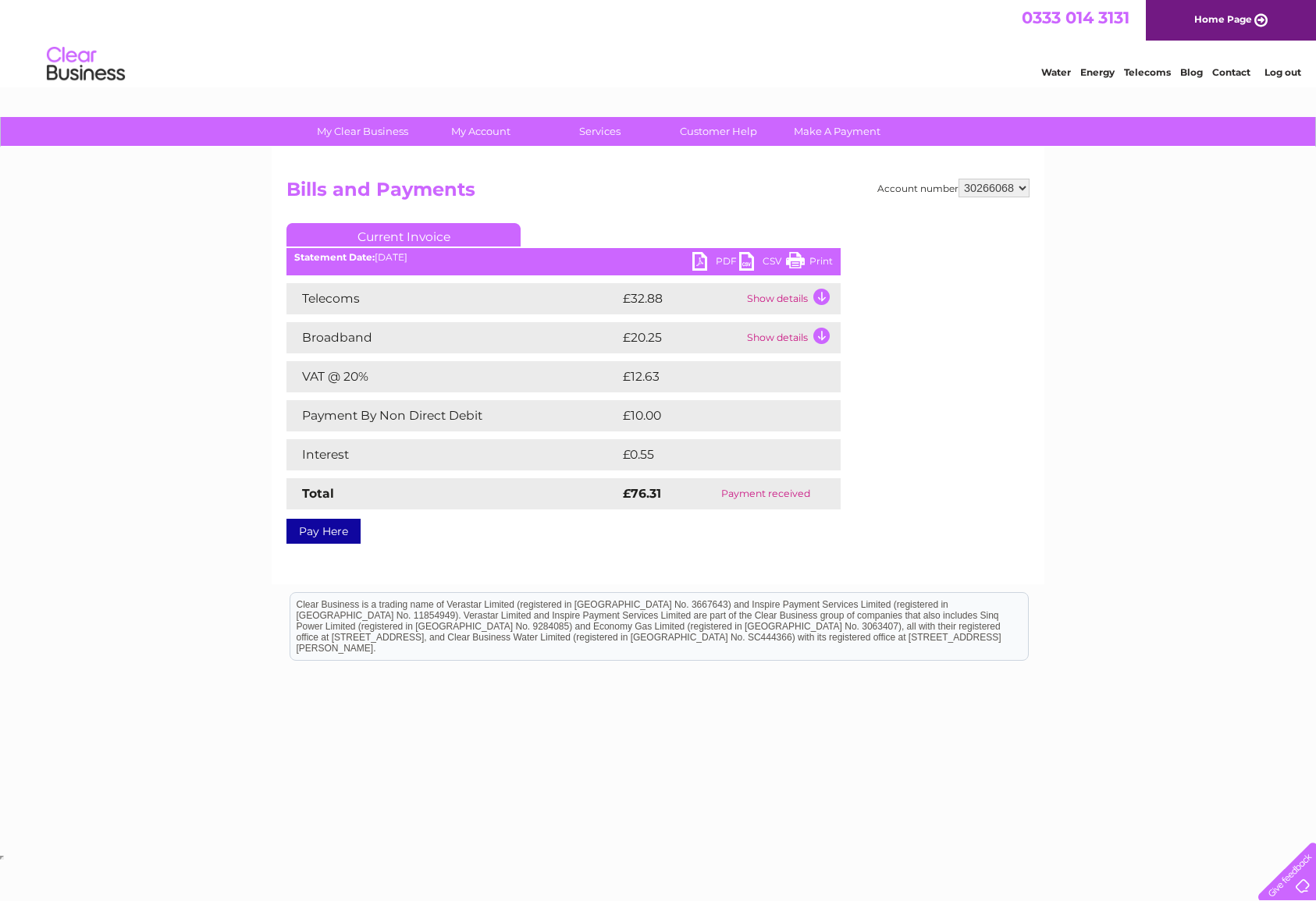
scroll to position [0, 1]
click at [698, 259] on link "PDF" at bounding box center [715, 263] width 47 height 23
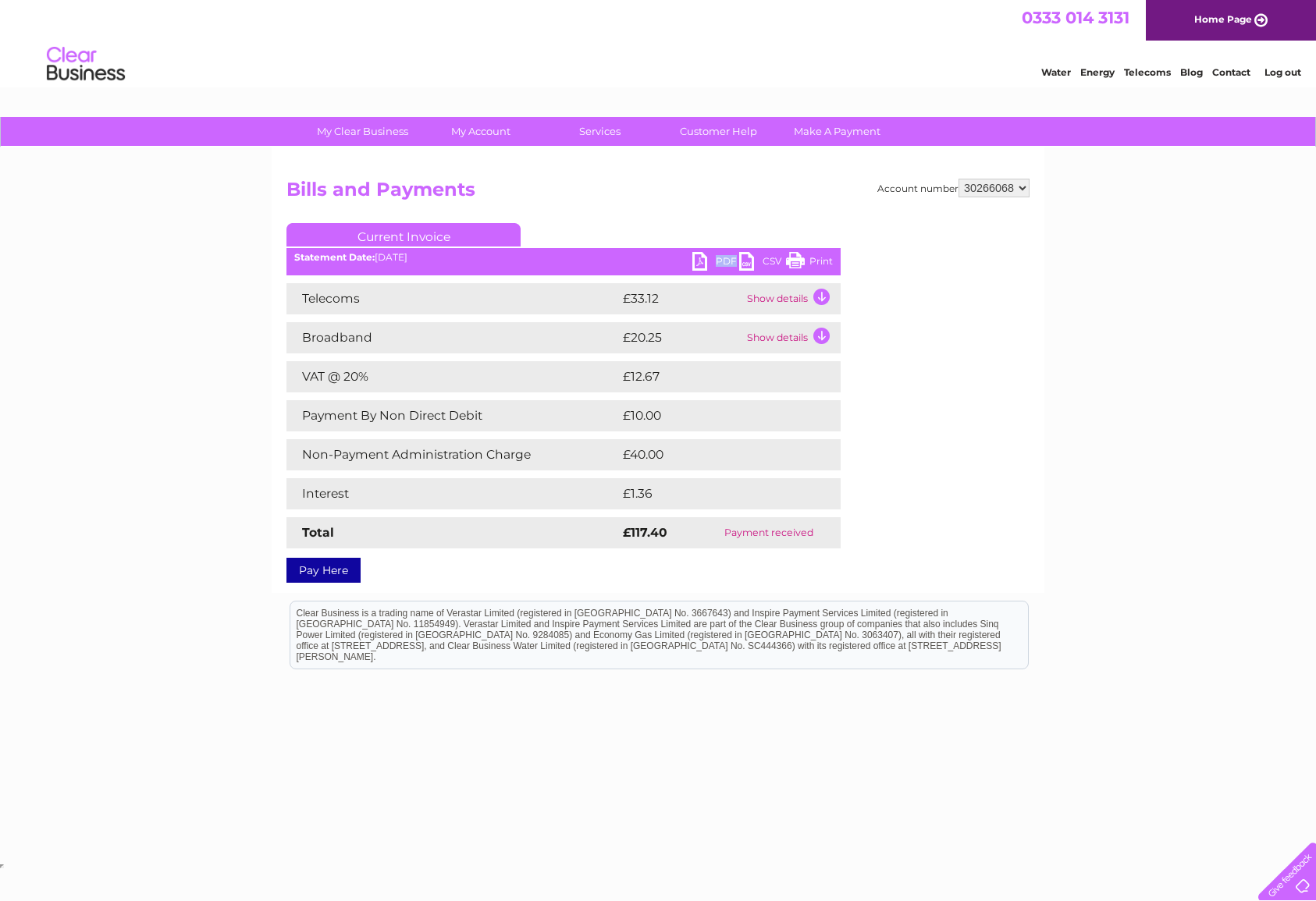
click at [702, 259] on link "PDF" at bounding box center [715, 263] width 47 height 23
click at [690, 263] on div "PDF CSV Print Statement Date: 12/05/2025" at bounding box center [563, 264] width 554 height 24
click at [696, 262] on link "PDF" at bounding box center [715, 263] width 47 height 23
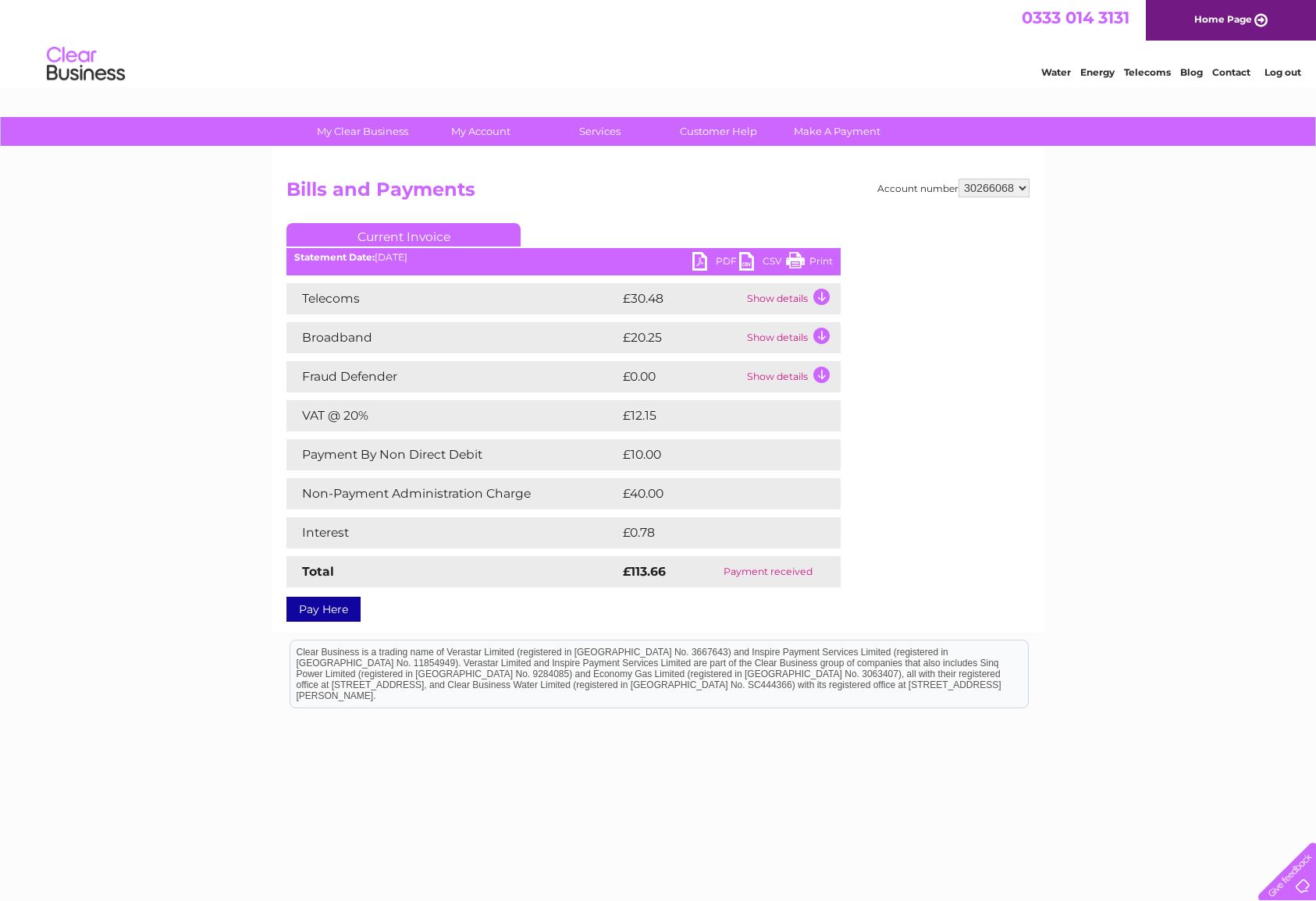
click at [708, 262] on link "PDF" at bounding box center [715, 263] width 47 height 23
click at [711, 259] on link "PDF" at bounding box center [715, 263] width 47 height 23
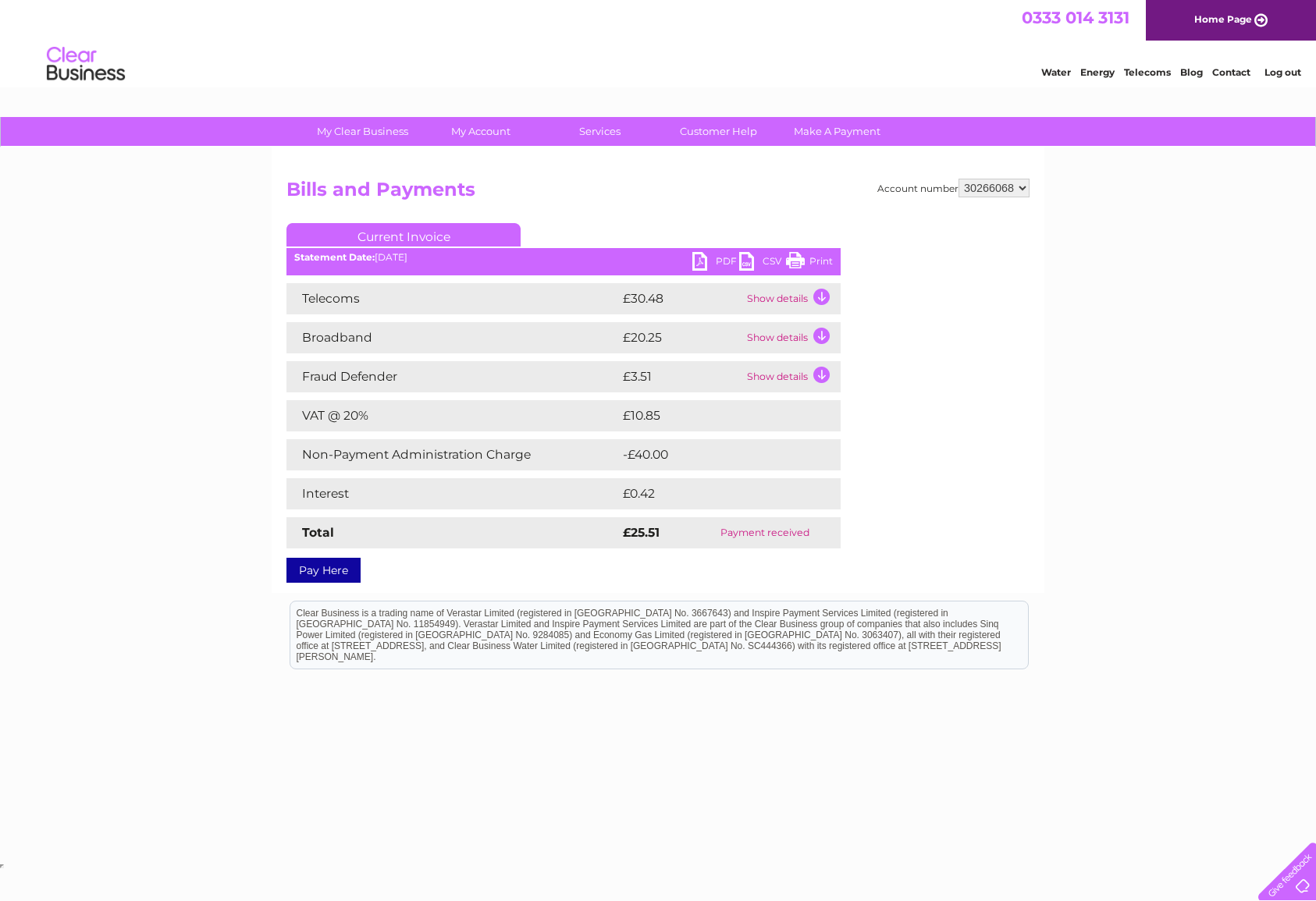
click at [698, 261] on link "PDF" at bounding box center [715, 263] width 47 height 23
